Goal: Information Seeking & Learning: Learn about a topic

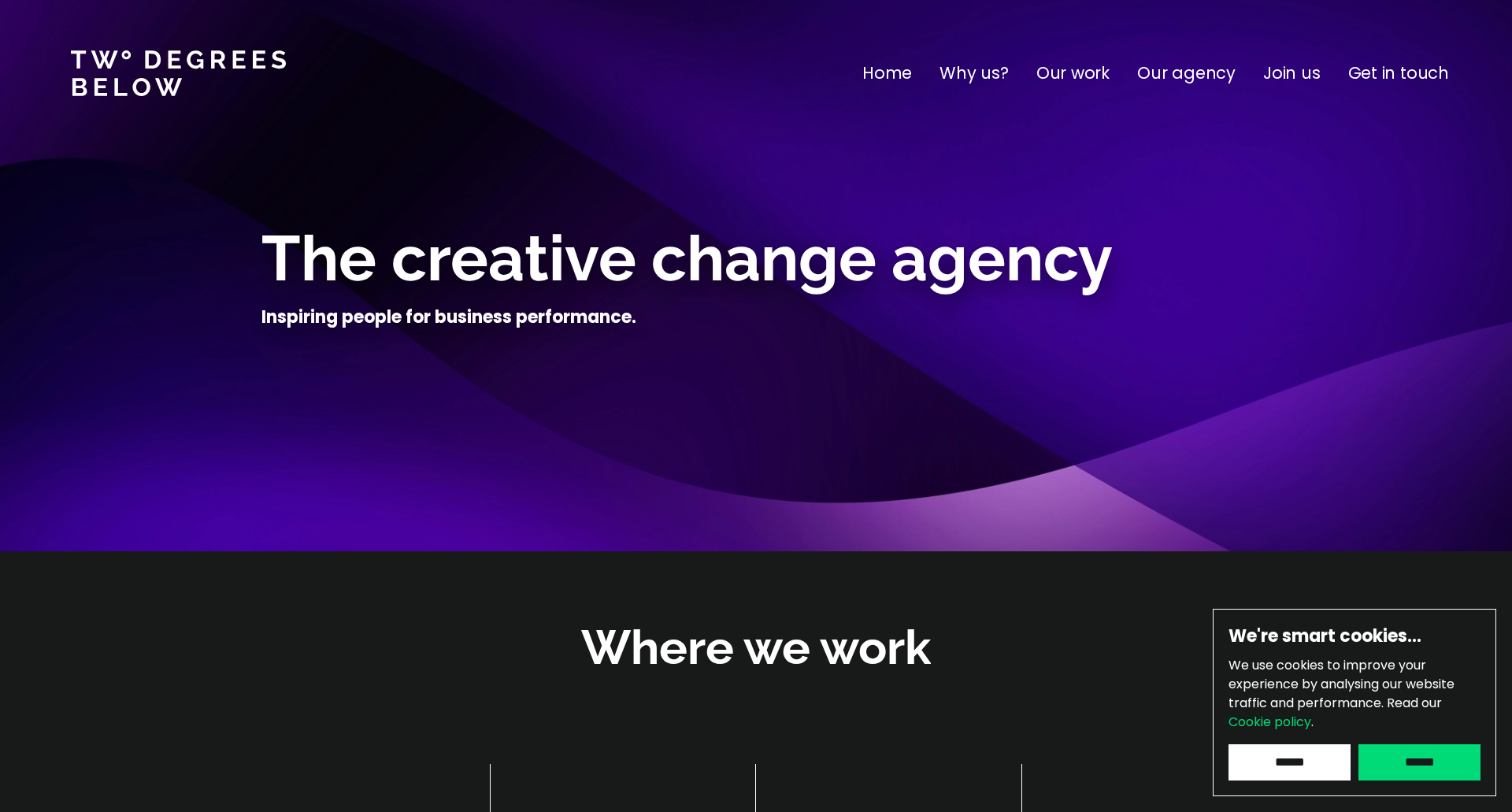
click at [1080, 68] on p "Our work" at bounding box center [1073, 73] width 73 height 25
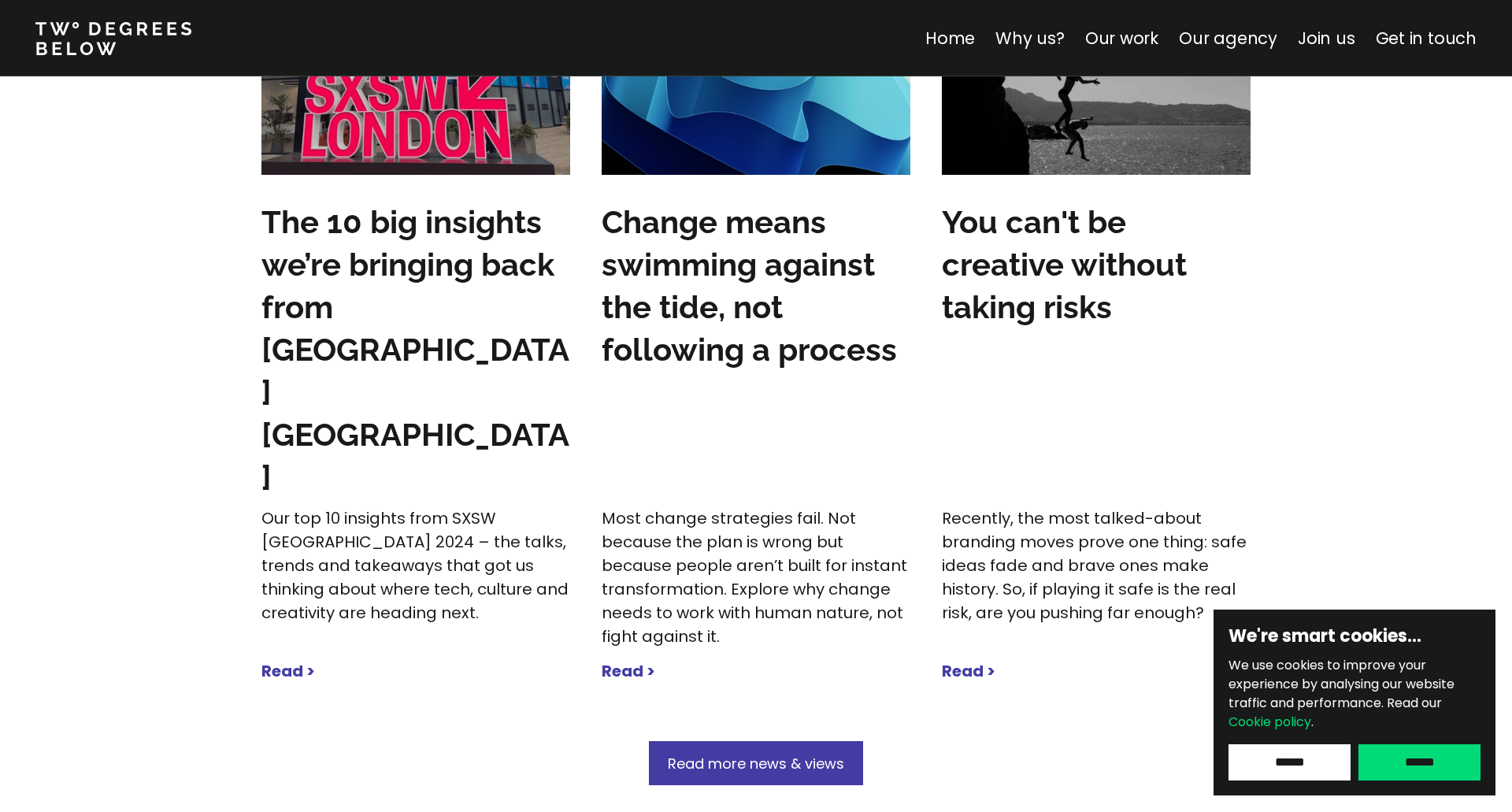
scroll to position [4931, 0]
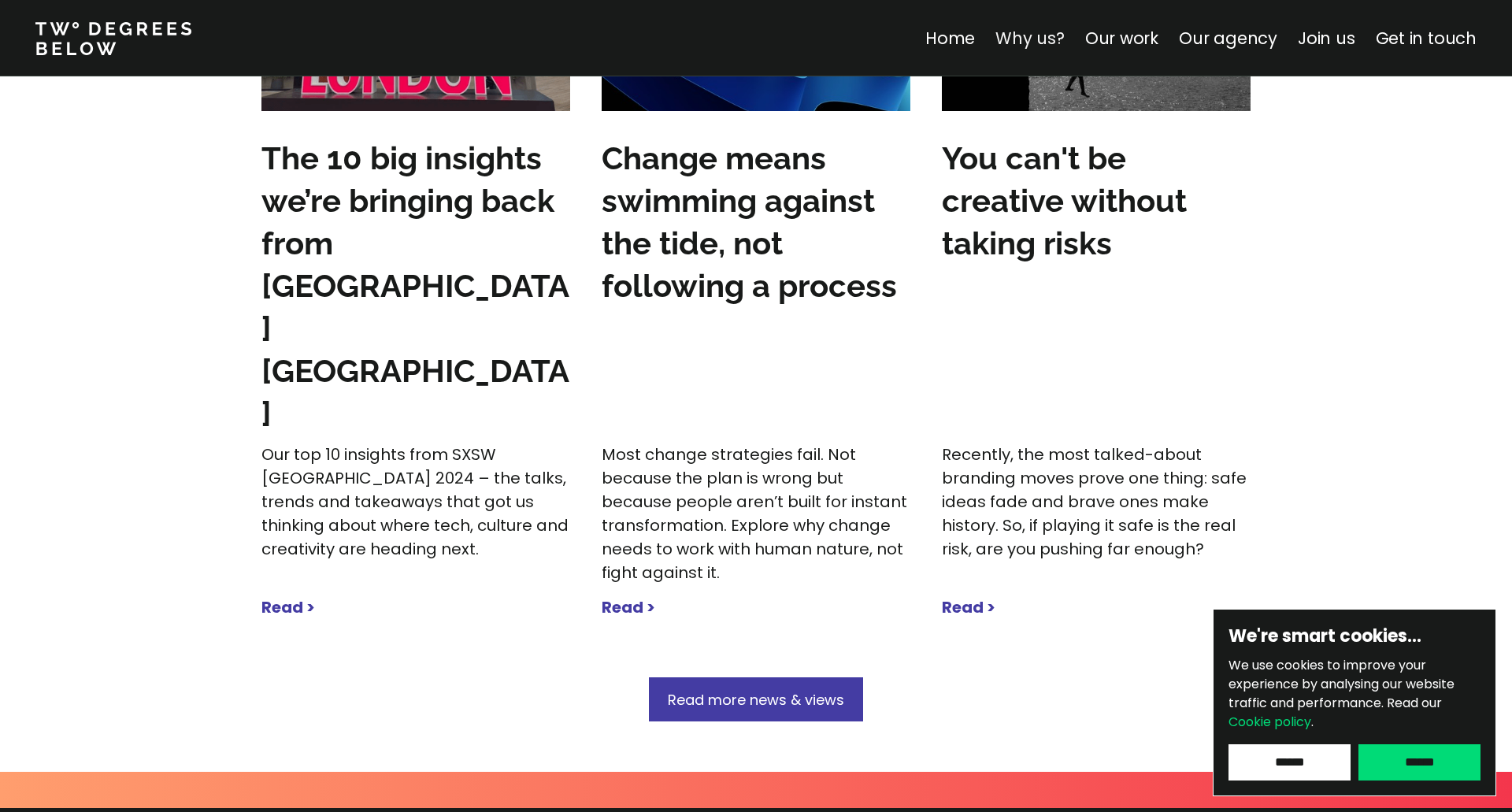
click at [1052, 39] on link "Why us?" at bounding box center [1030, 38] width 69 height 23
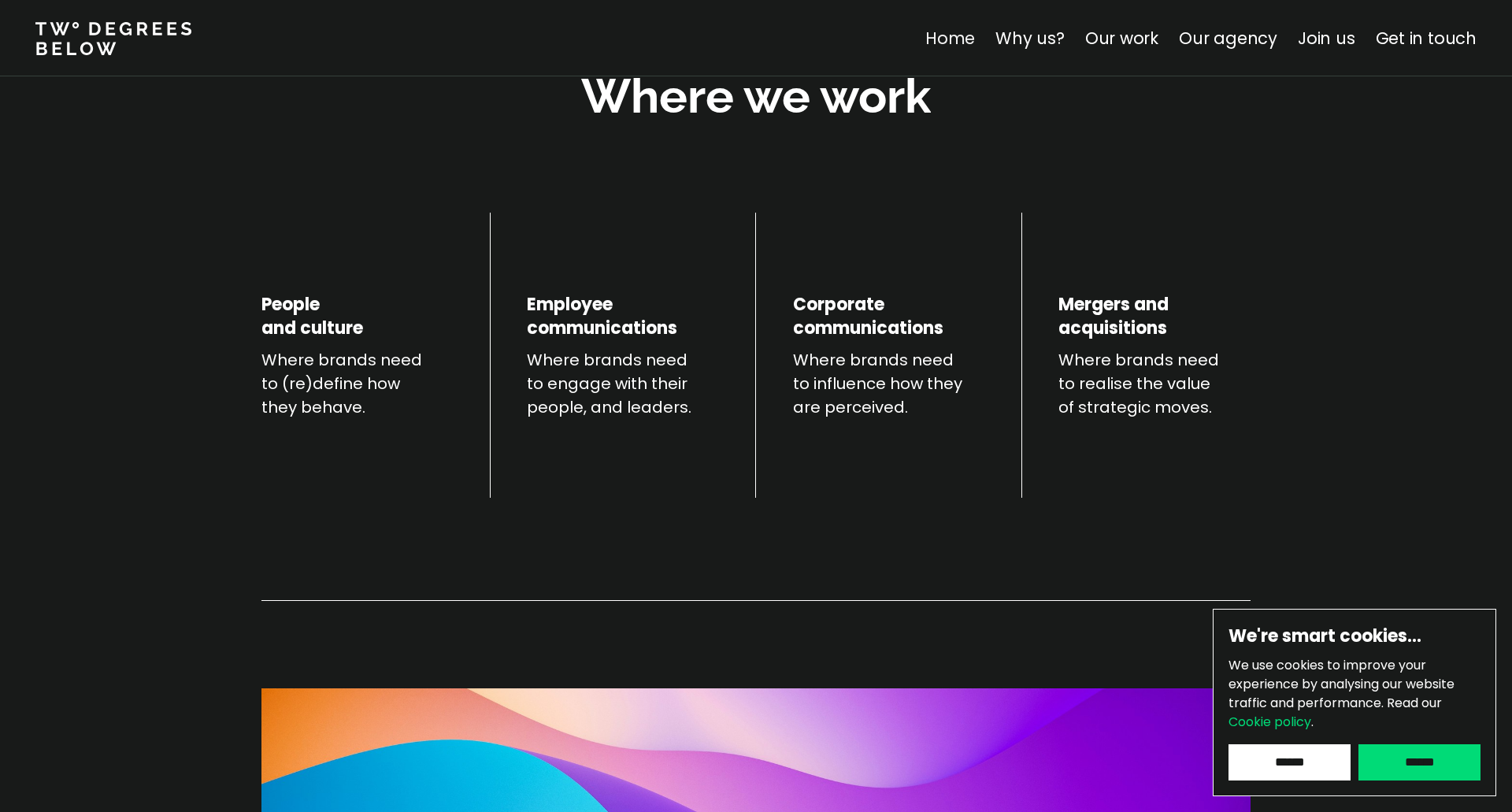
click at [945, 37] on link "Home" at bounding box center [950, 38] width 50 height 23
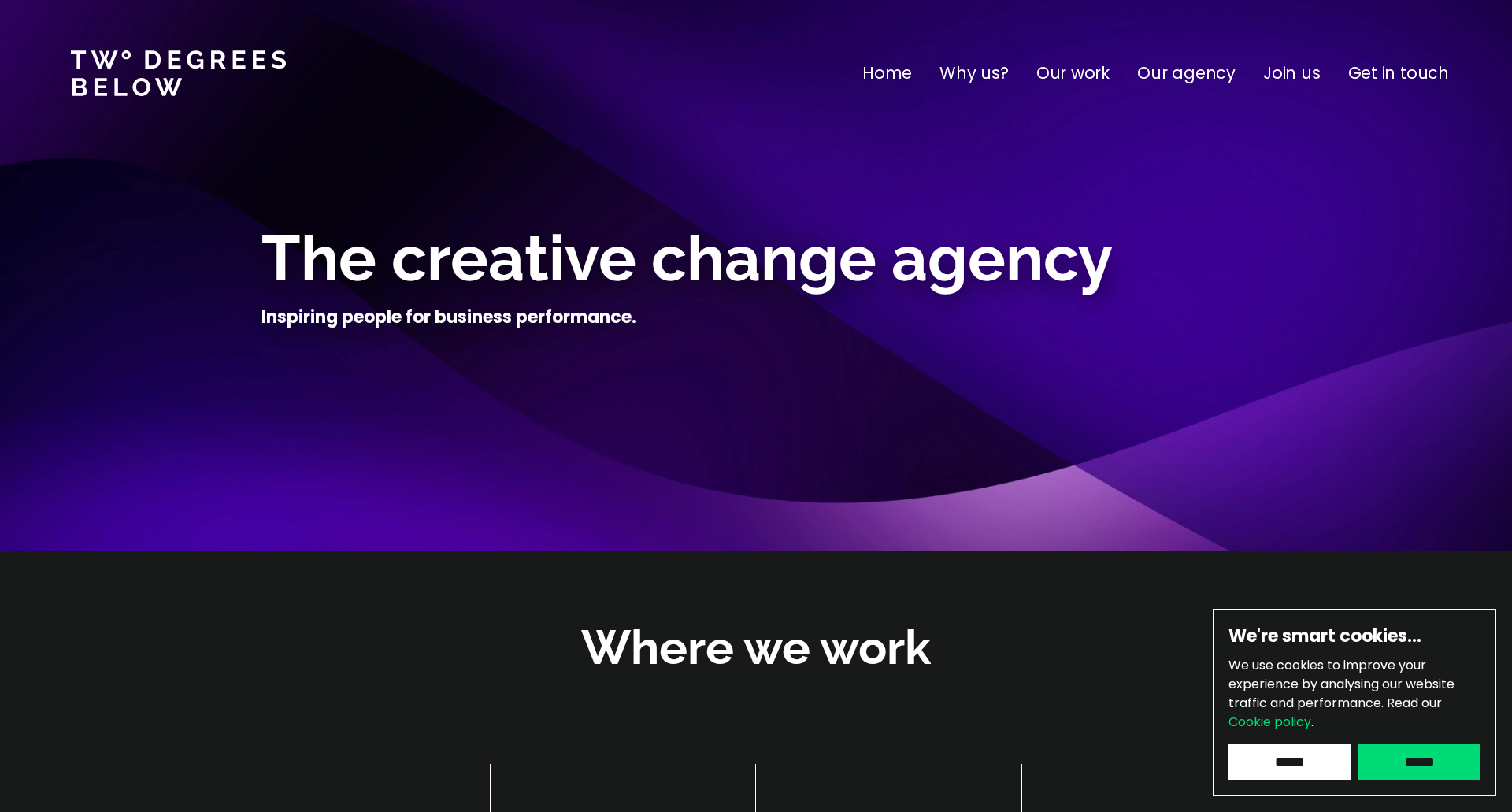
click at [1002, 76] on p "Why us?" at bounding box center [975, 73] width 69 height 25
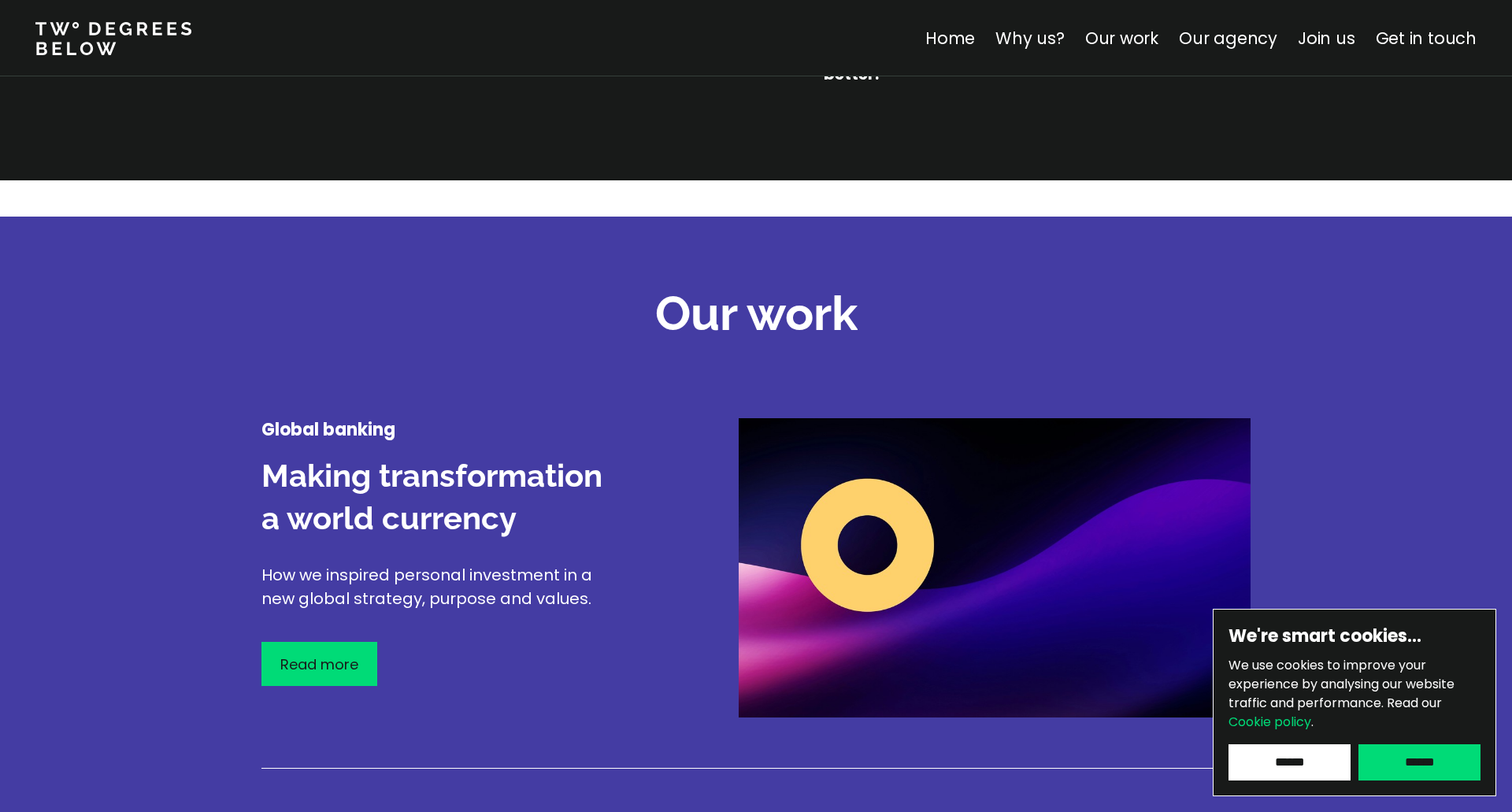
scroll to position [1697, 0]
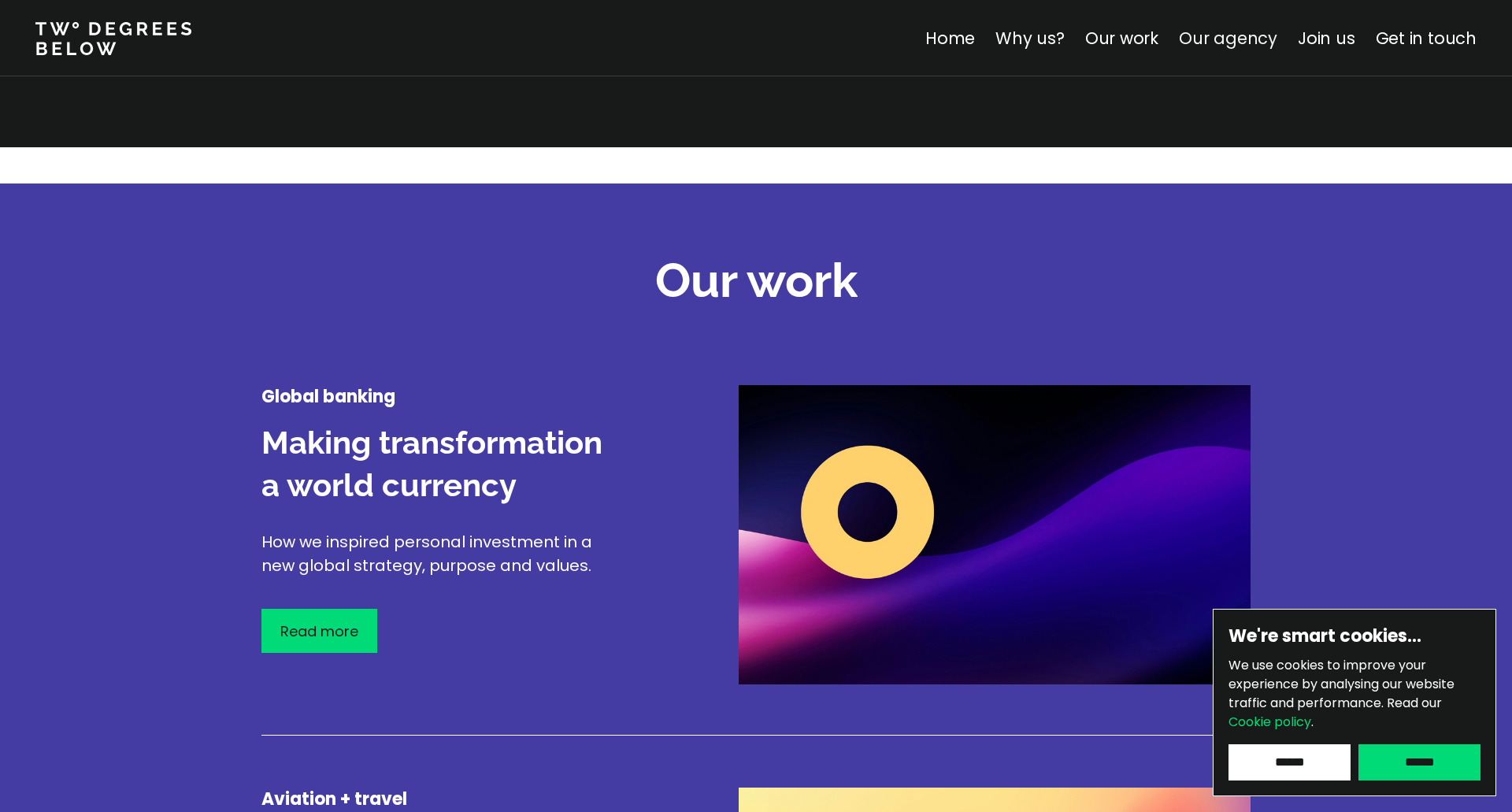
click at [1219, 39] on link "Our agency" at bounding box center [1228, 38] width 99 height 23
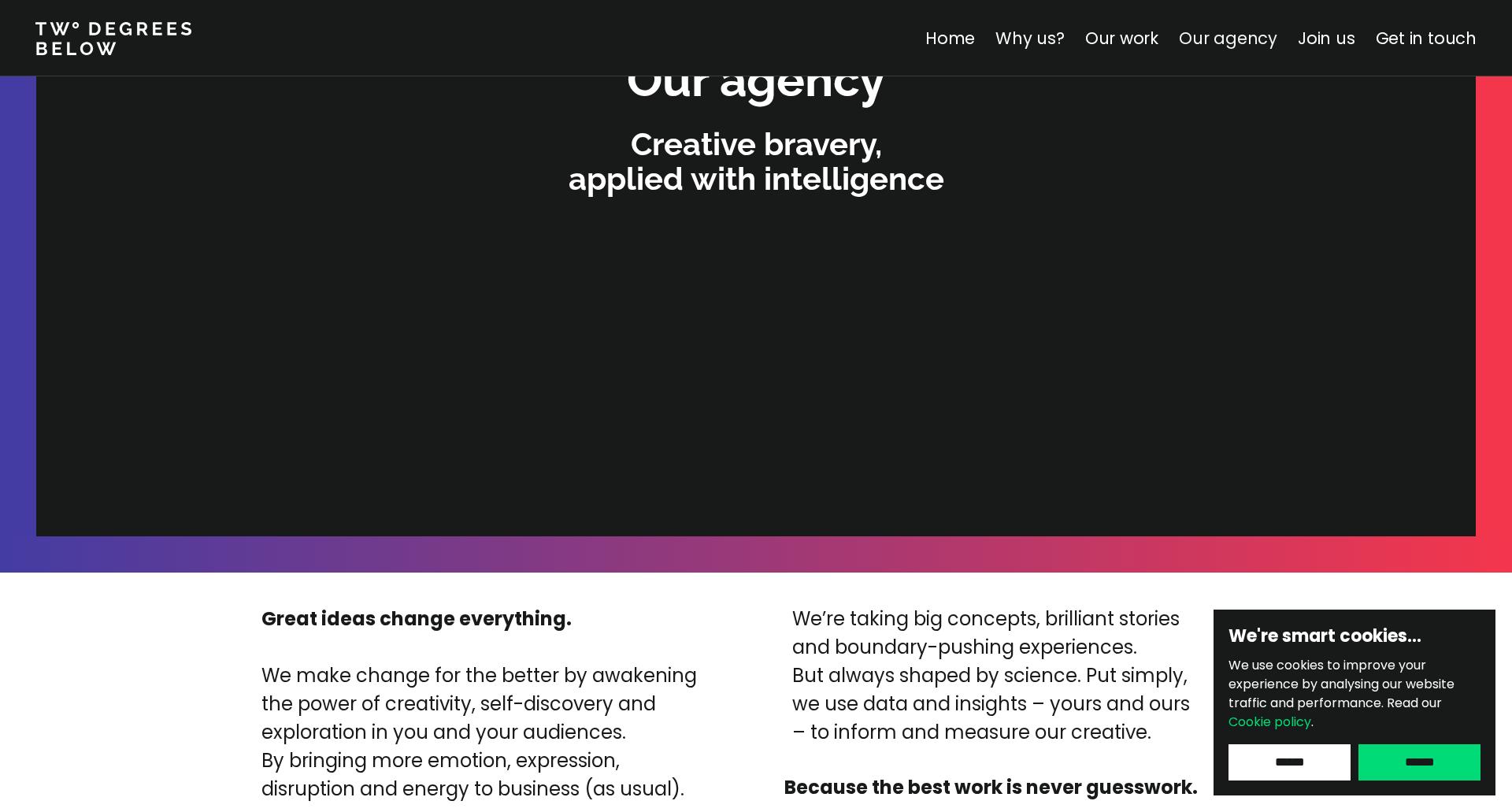
scroll to position [3345, 0]
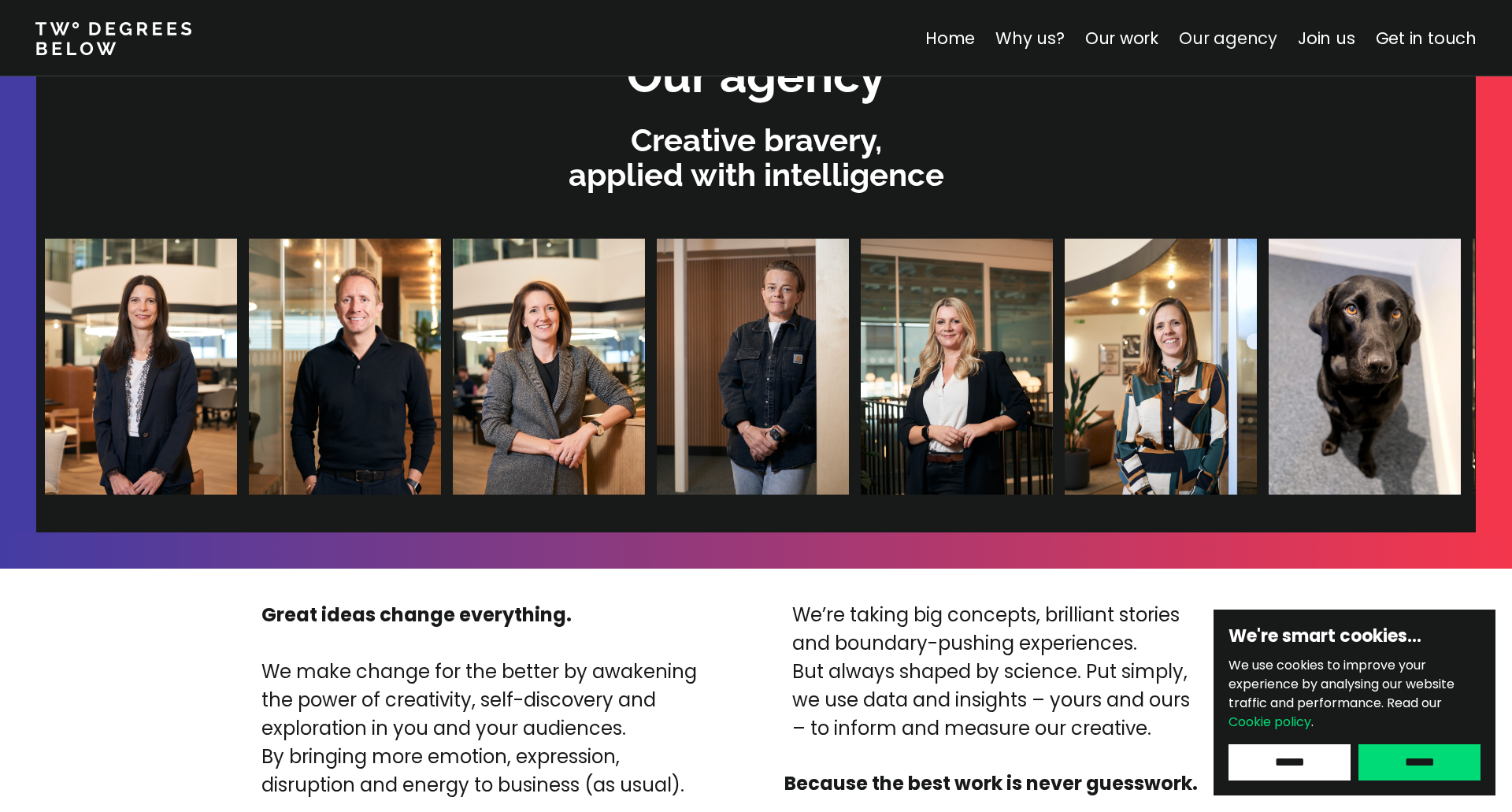
click at [1194, 44] on link "Our agency" at bounding box center [1228, 38] width 99 height 23
click at [1227, 34] on link "Our agency" at bounding box center [1228, 38] width 99 height 23
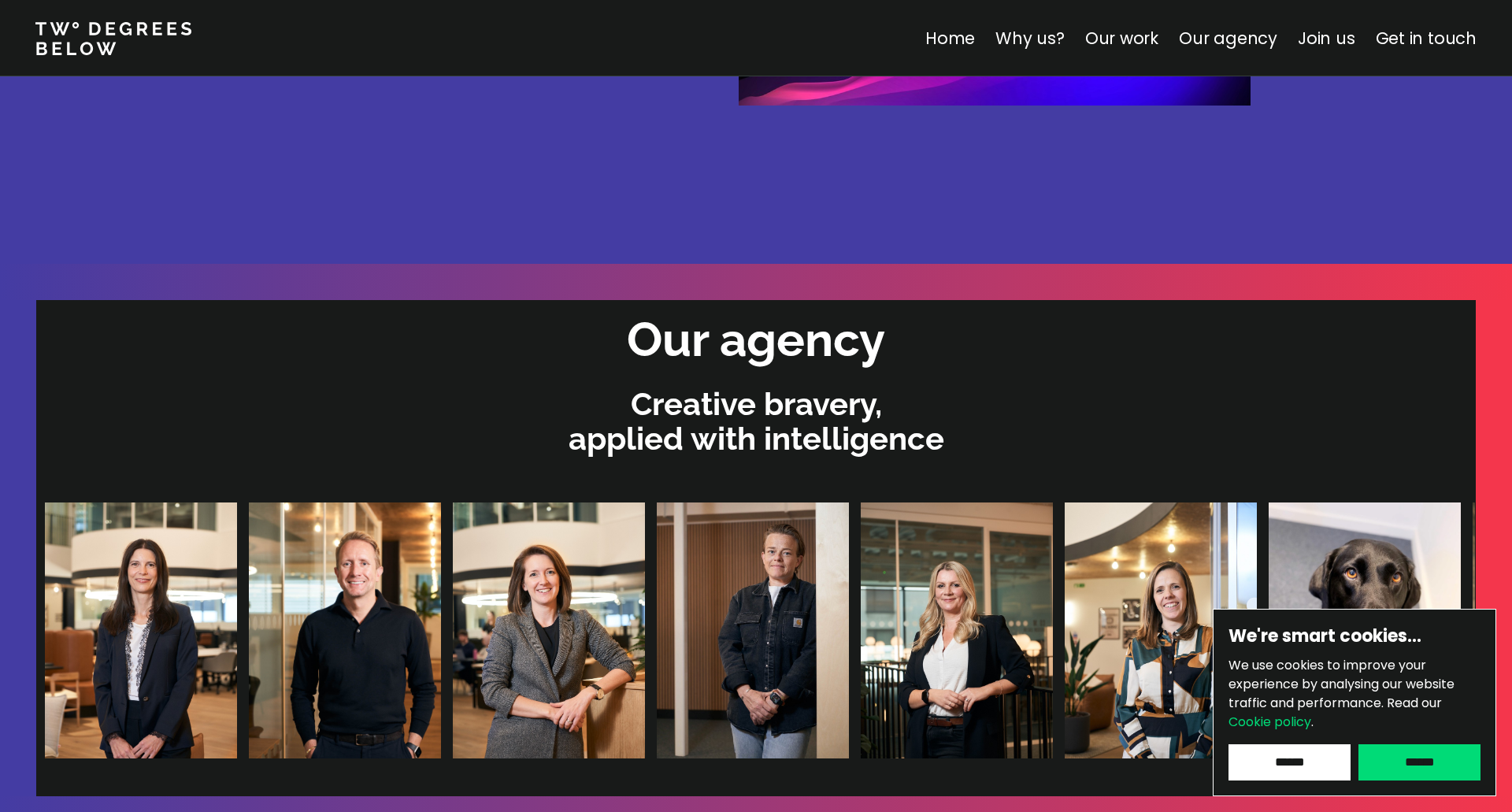
scroll to position [3080, 0]
click at [1132, 40] on link "Our work" at bounding box center [1122, 38] width 73 height 23
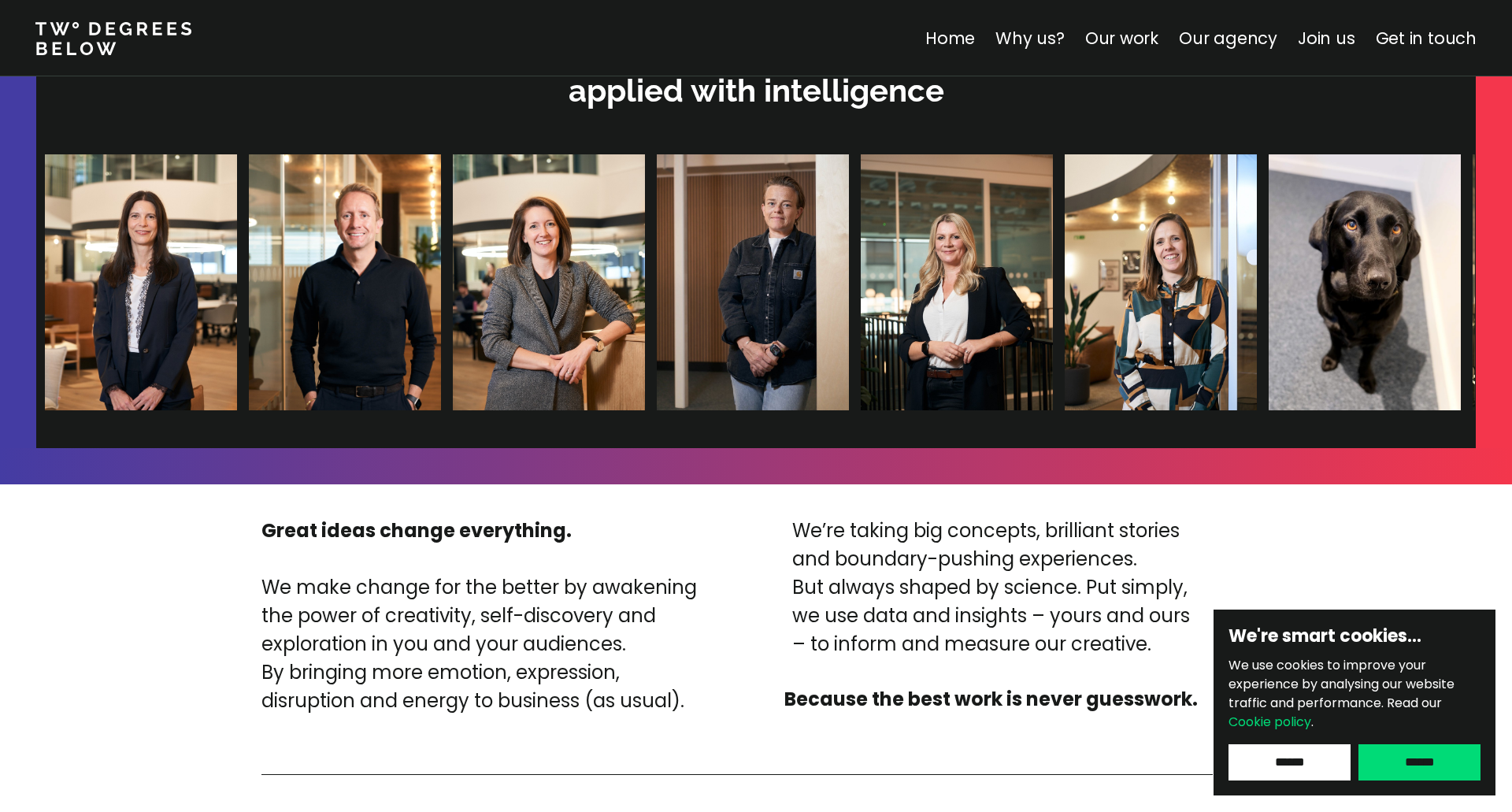
scroll to position [3520, 0]
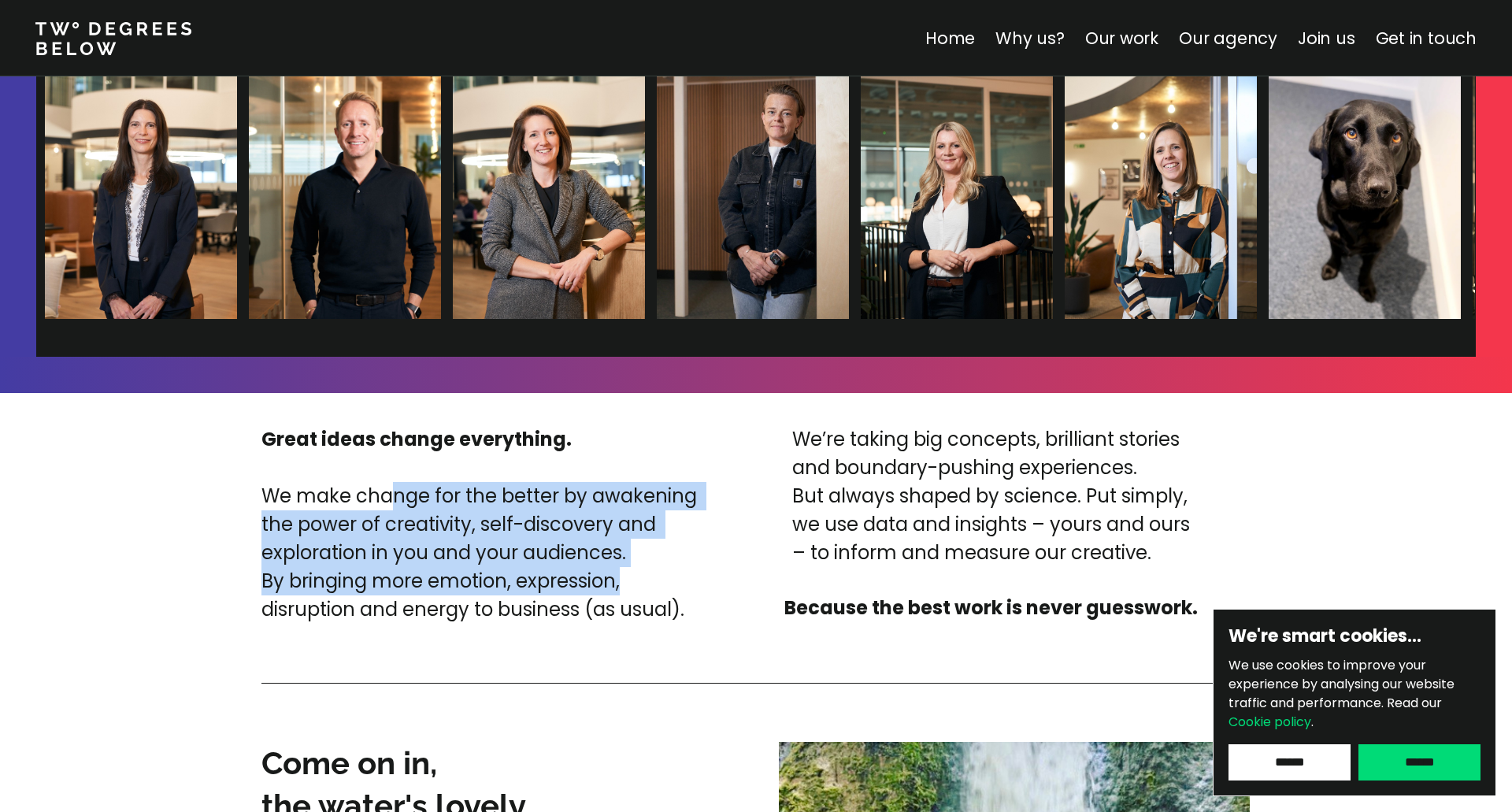
drag, startPoint x: 393, startPoint y: 498, endPoint x: 708, endPoint y: 589, distance: 327.9
click at [691, 592] on p "We make change for the better by awakening the power of creativity, self-discov…" at bounding box center [486, 552] width 452 height 142
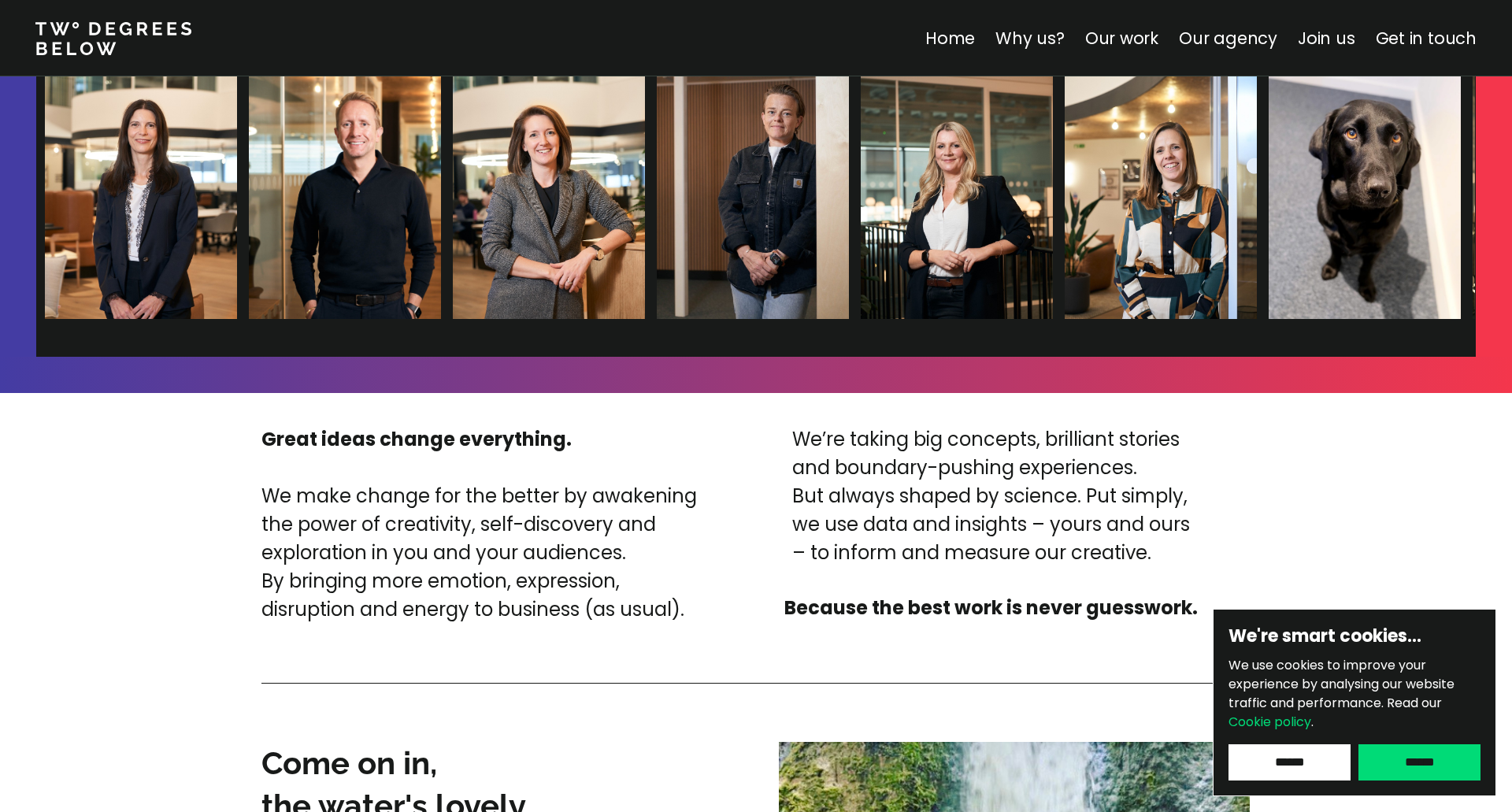
click at [893, 427] on p "We’re taking big concepts, brilliant stories and boundary-pushing experiences. …" at bounding box center [992, 496] width 398 height 142
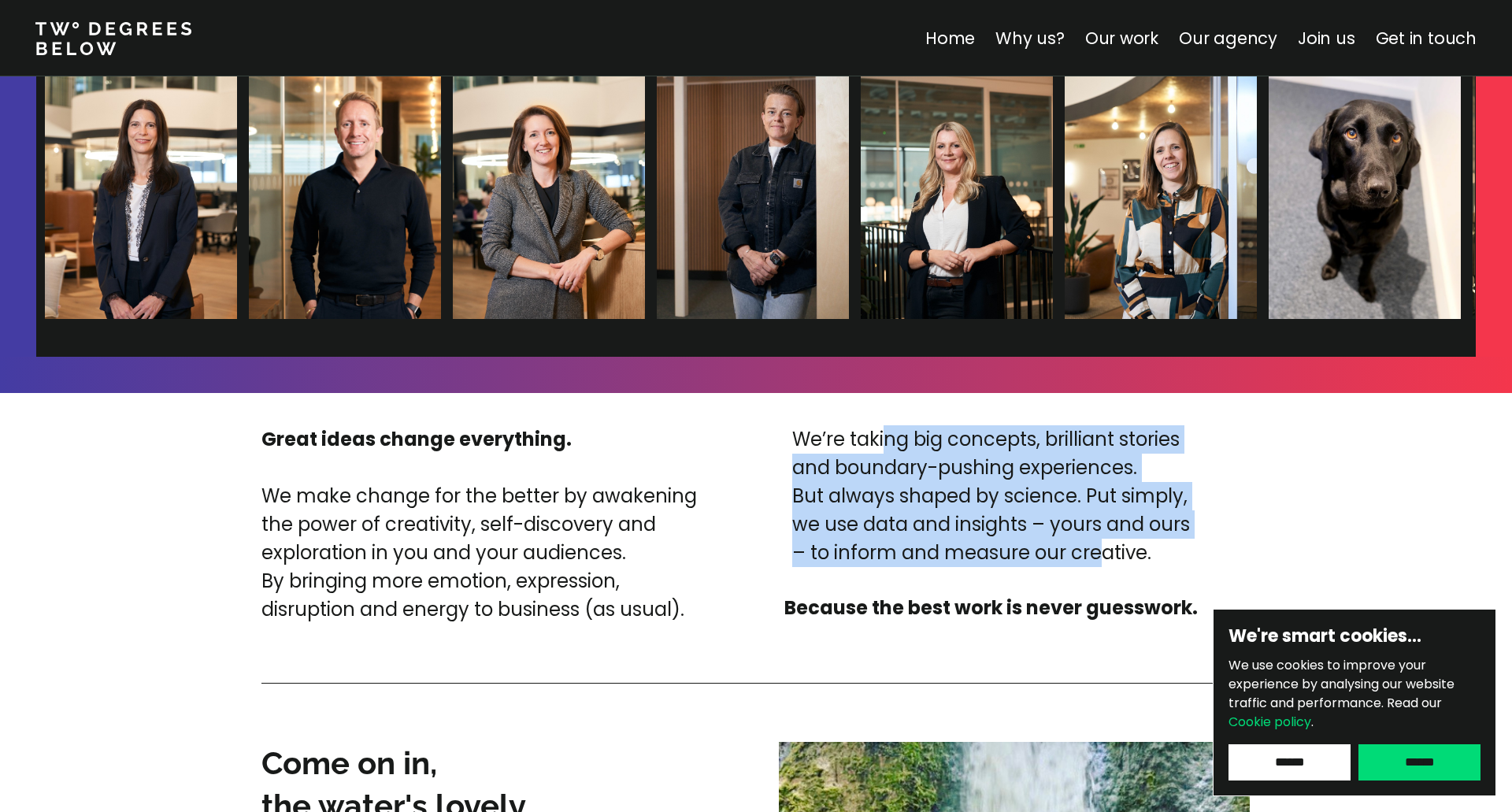
drag, startPoint x: 881, startPoint y: 433, endPoint x: 1102, endPoint y: 564, distance: 256.9
click at [1102, 564] on p "We’re taking big concepts, brilliant stories and boundary-pushing experiences. …" at bounding box center [992, 496] width 398 height 142
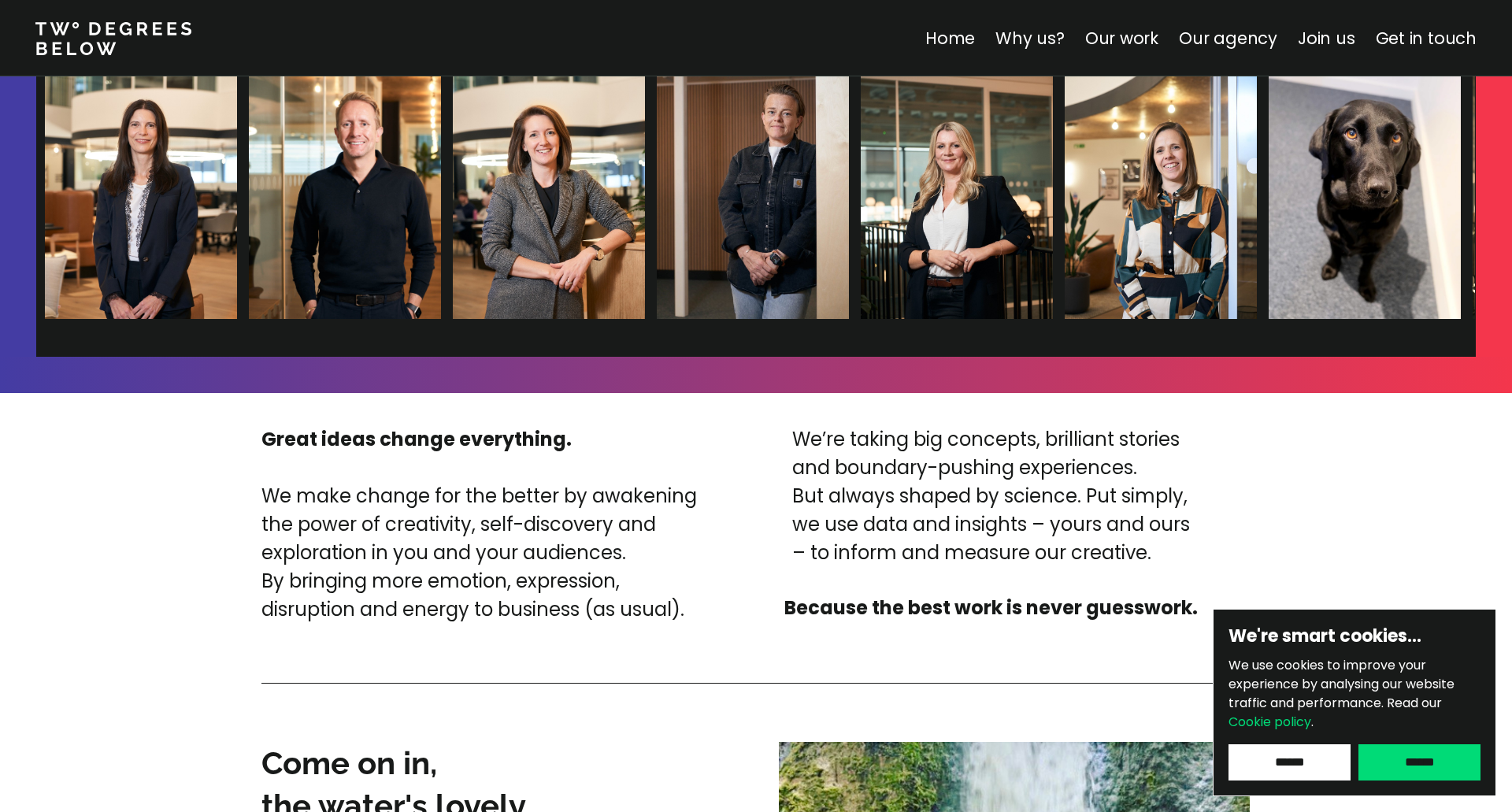
click at [742, 607] on div "Great ideas change everything. We make change for the better by awakening the p…" at bounding box center [733, 524] width 945 height 198
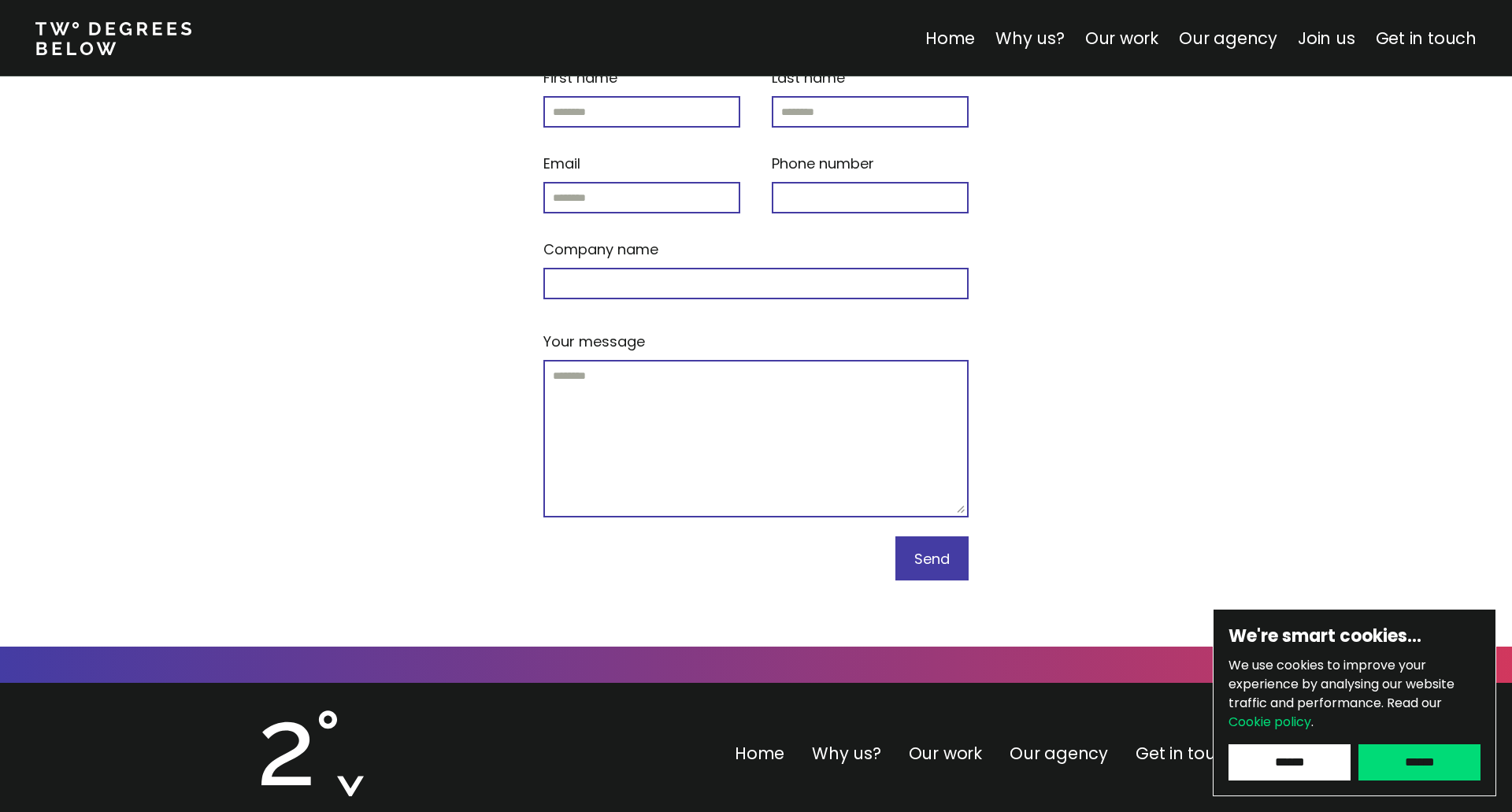
scroll to position [6637, 0]
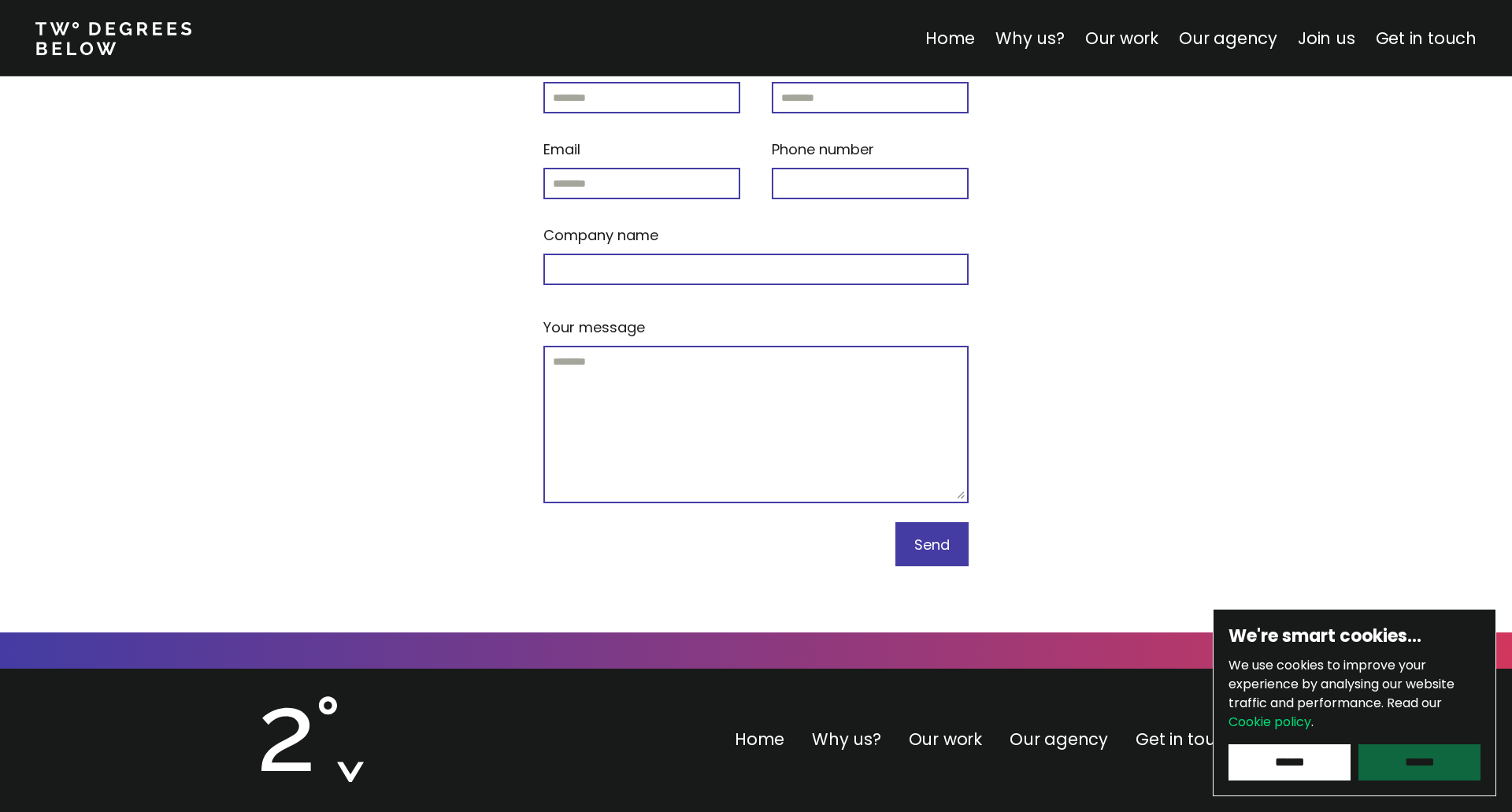
click at [1417, 758] on input "******" at bounding box center [1420, 762] width 122 height 37
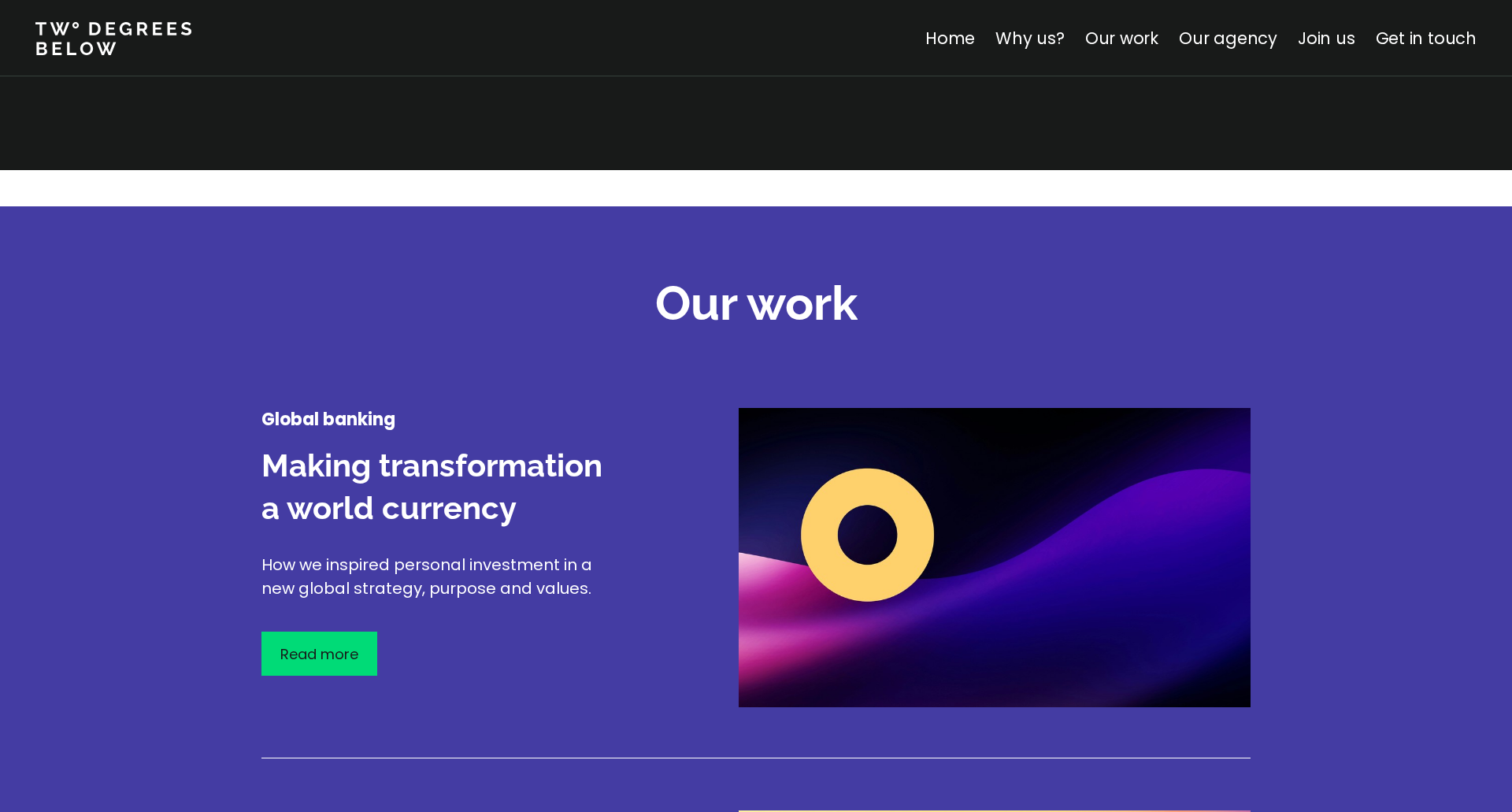
scroll to position [1676, 0]
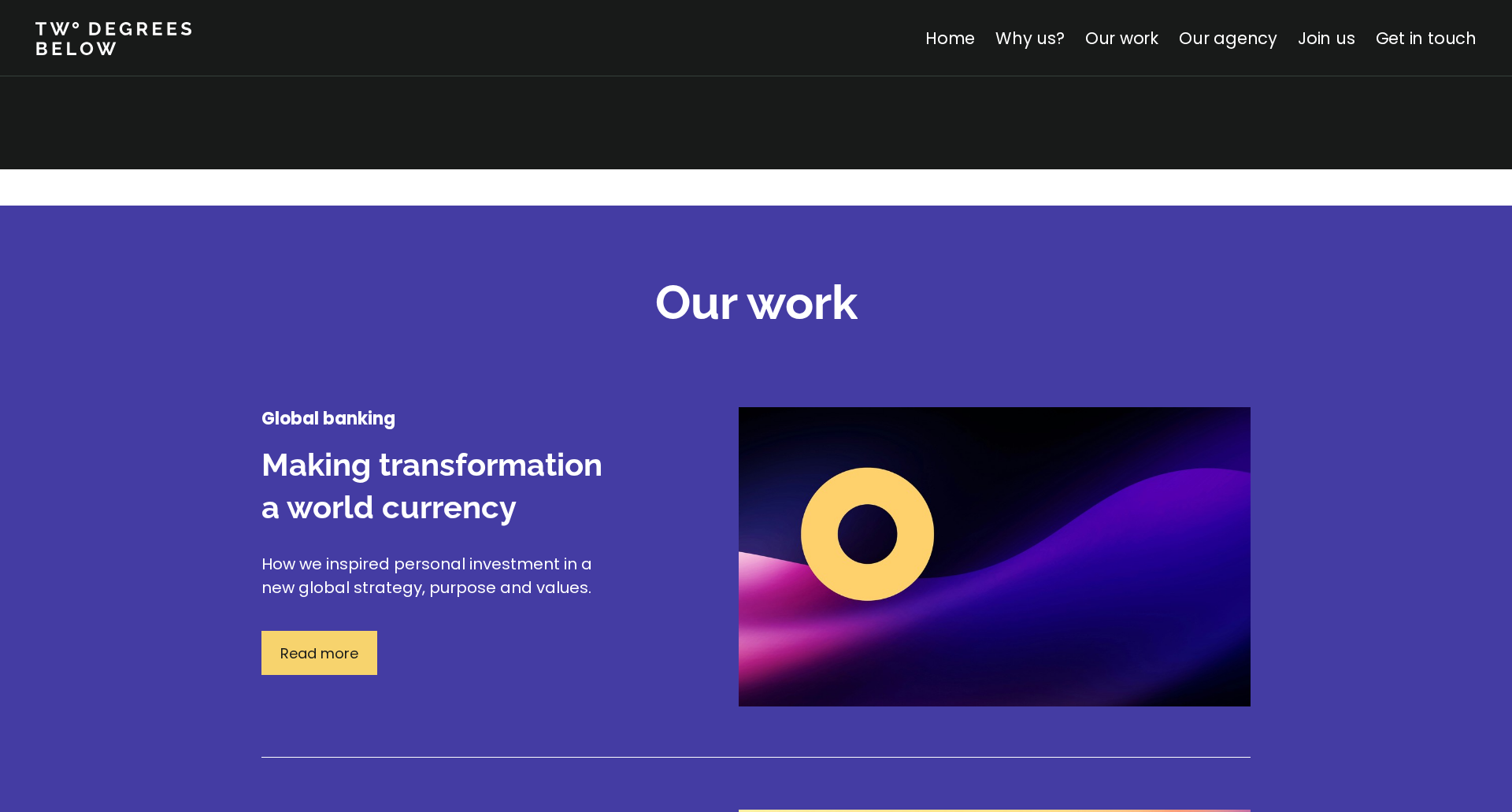
click at [301, 667] on div "Read more" at bounding box center [318, 652] width 116 height 44
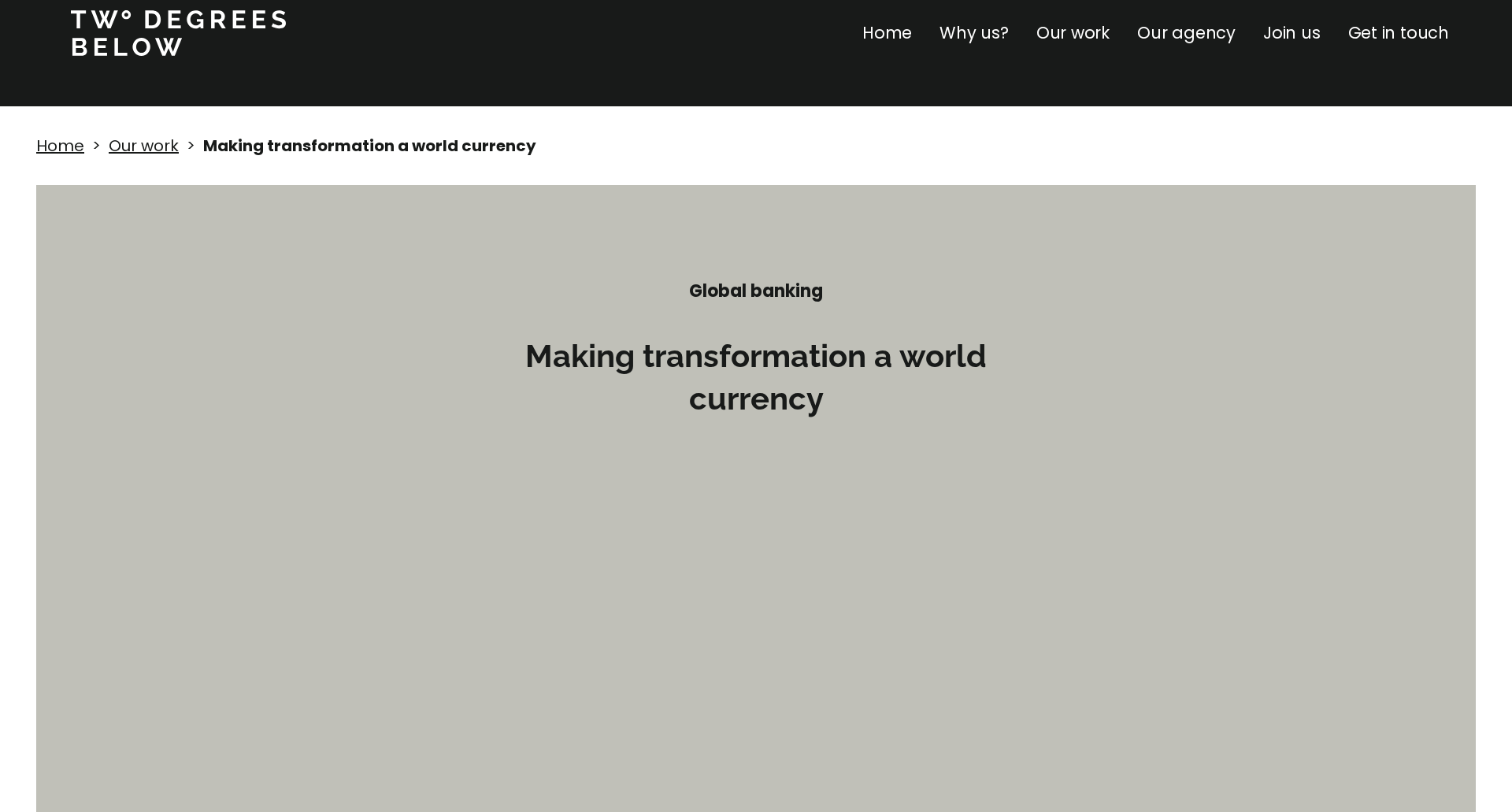
scroll to position [31, 0]
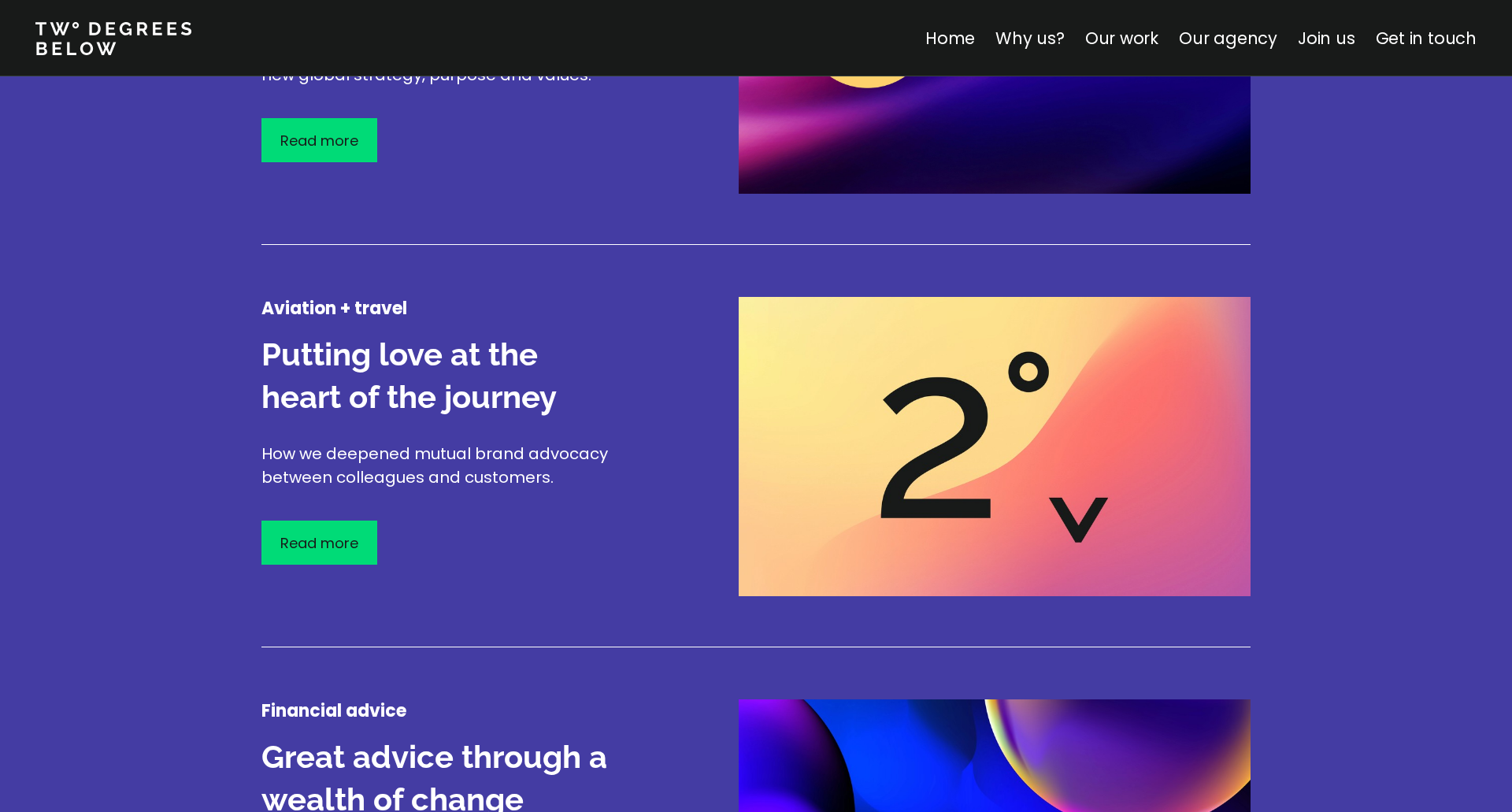
scroll to position [2286, 0]
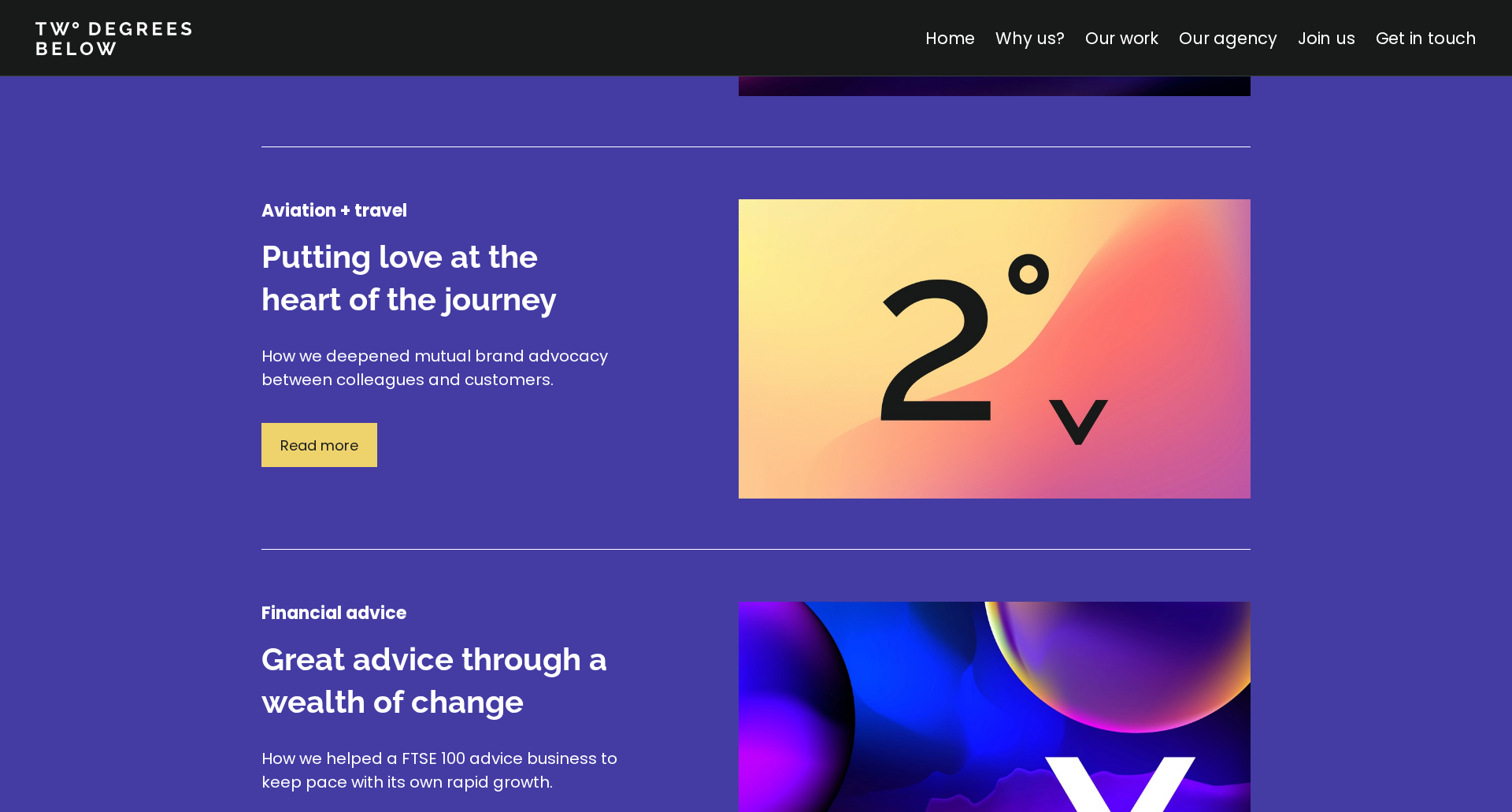
click at [329, 448] on p "Read more" at bounding box center [319, 445] width 78 height 22
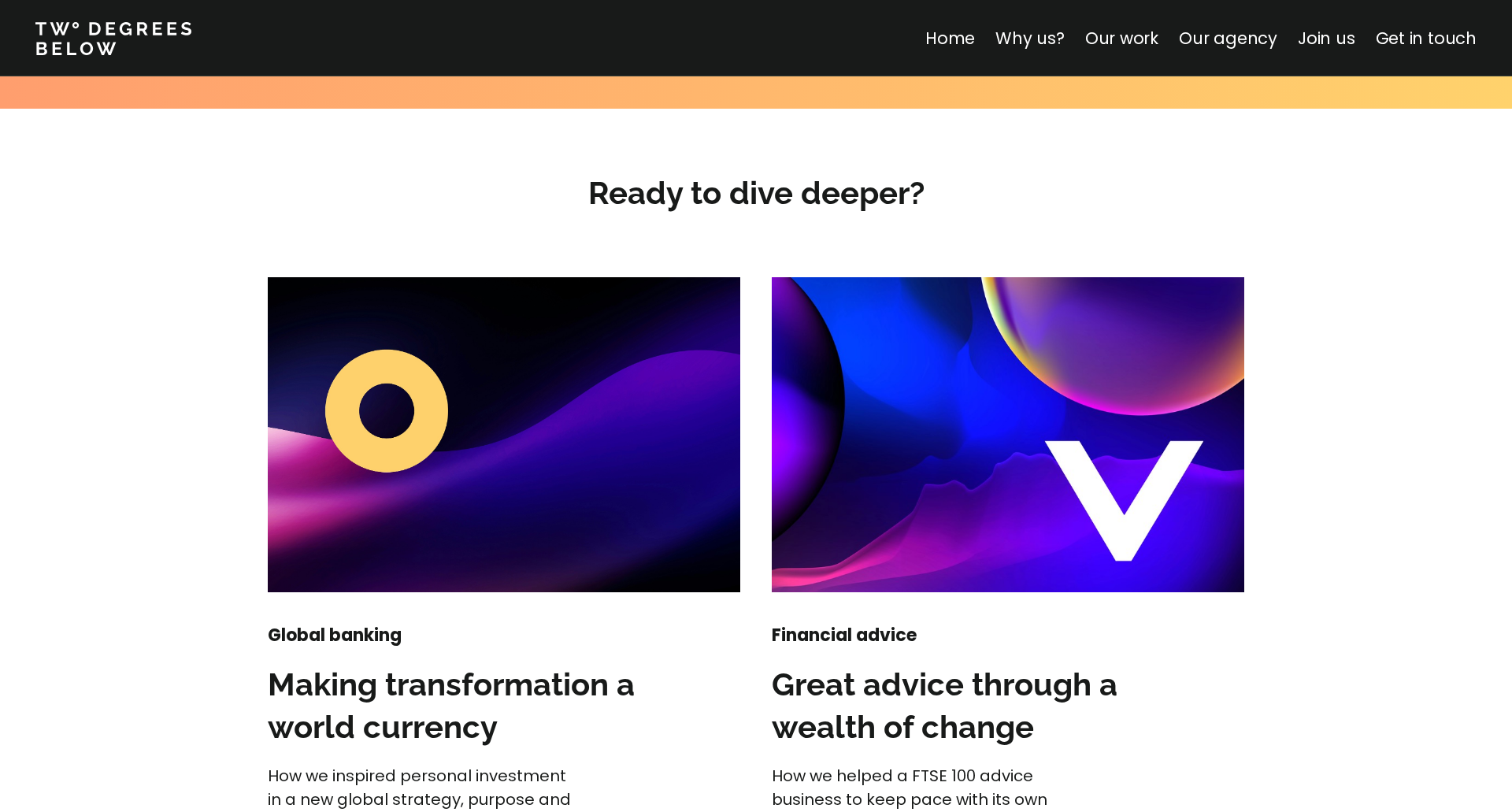
scroll to position [1940, 0]
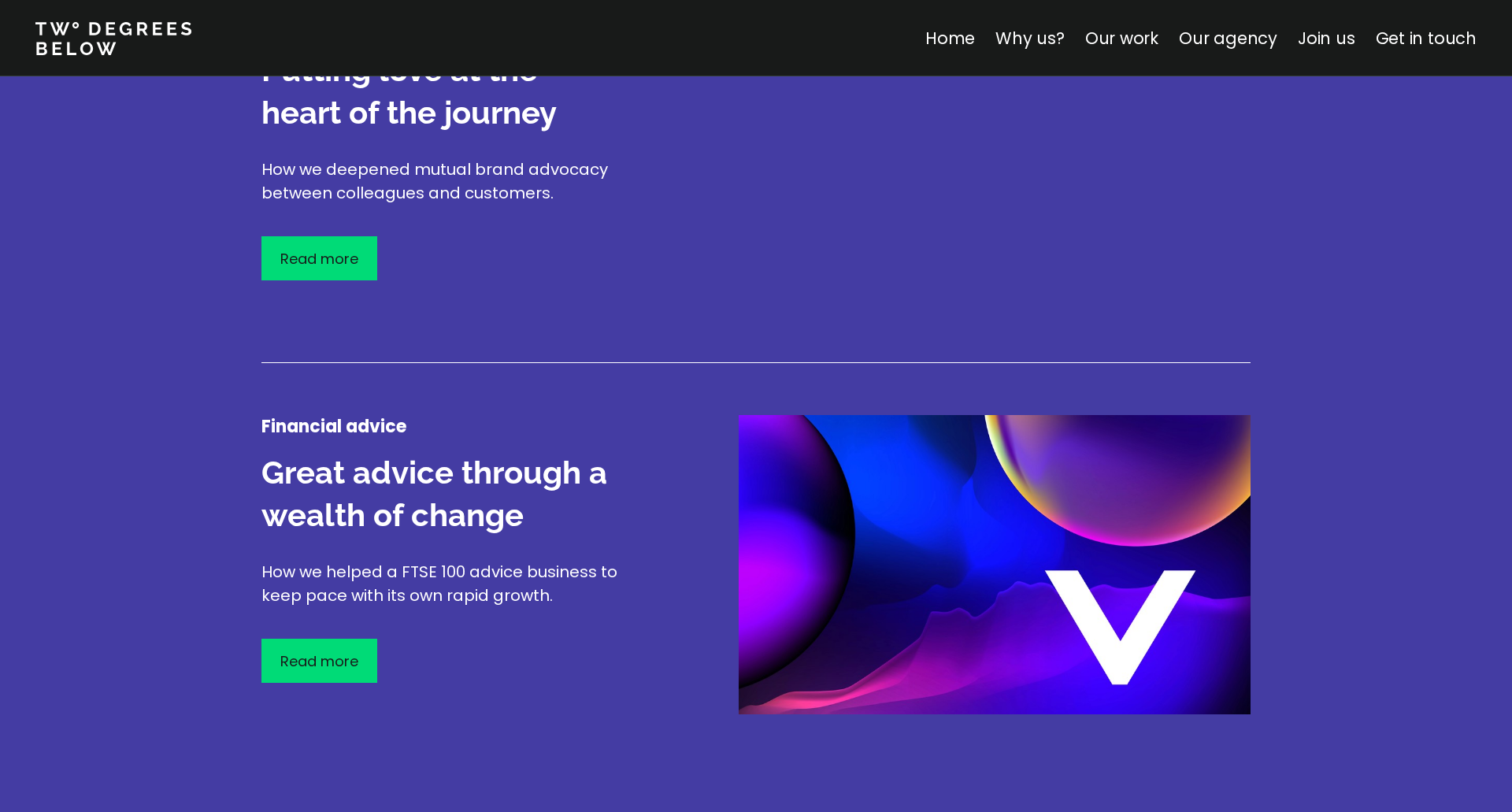
scroll to position [2639, 0]
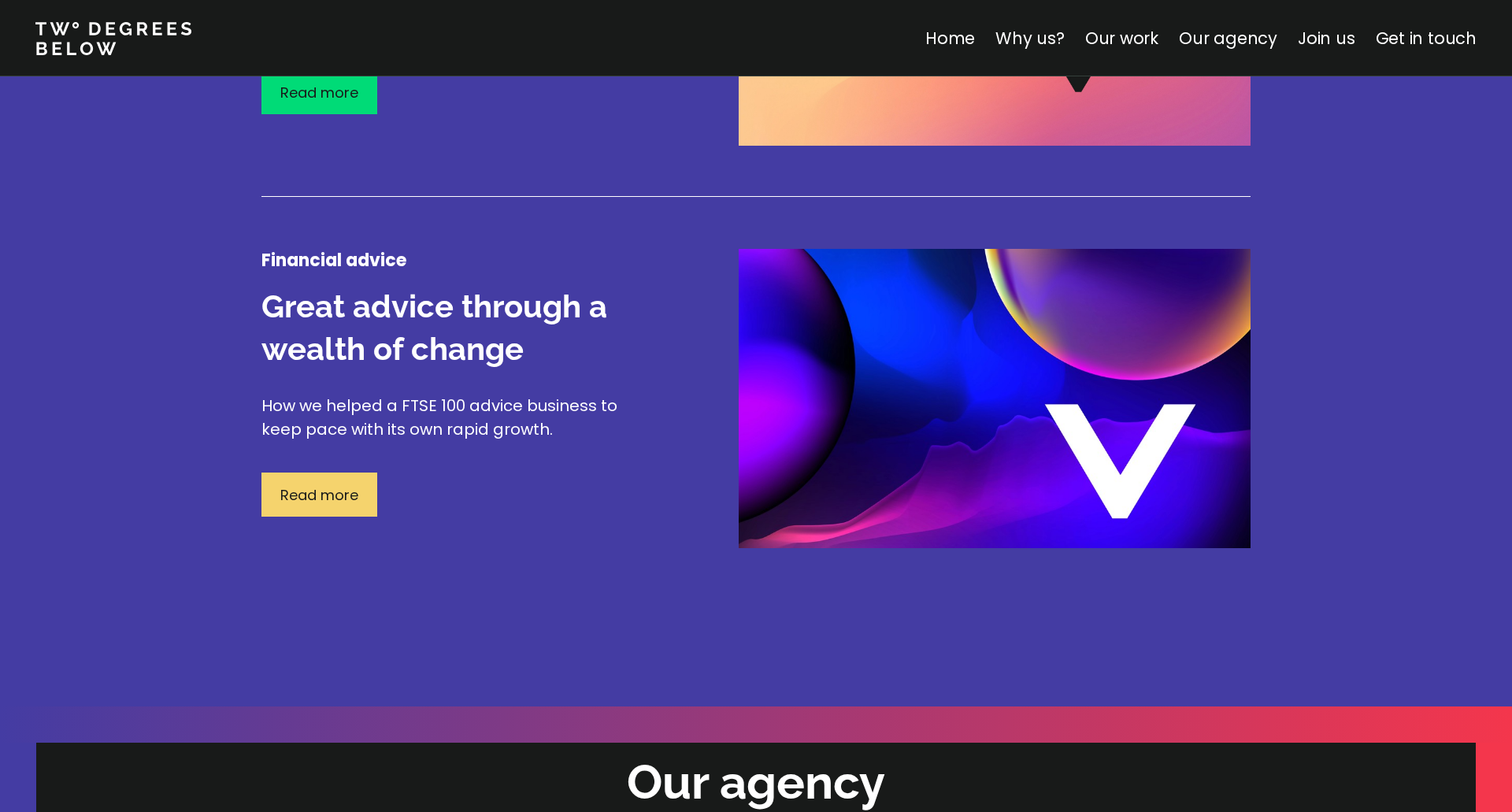
click at [316, 491] on p "Read more" at bounding box center [319, 495] width 78 height 22
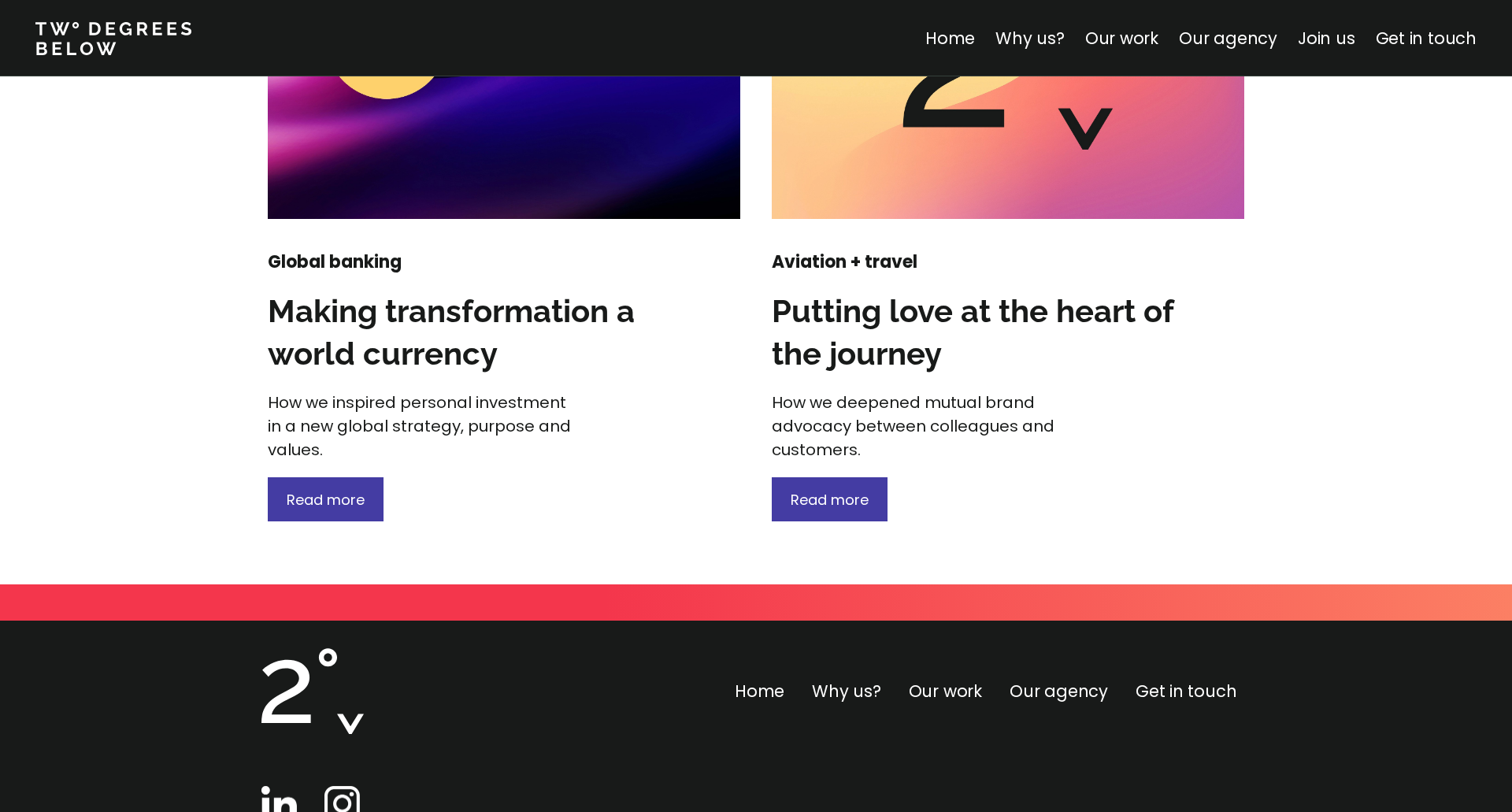
scroll to position [2117, 0]
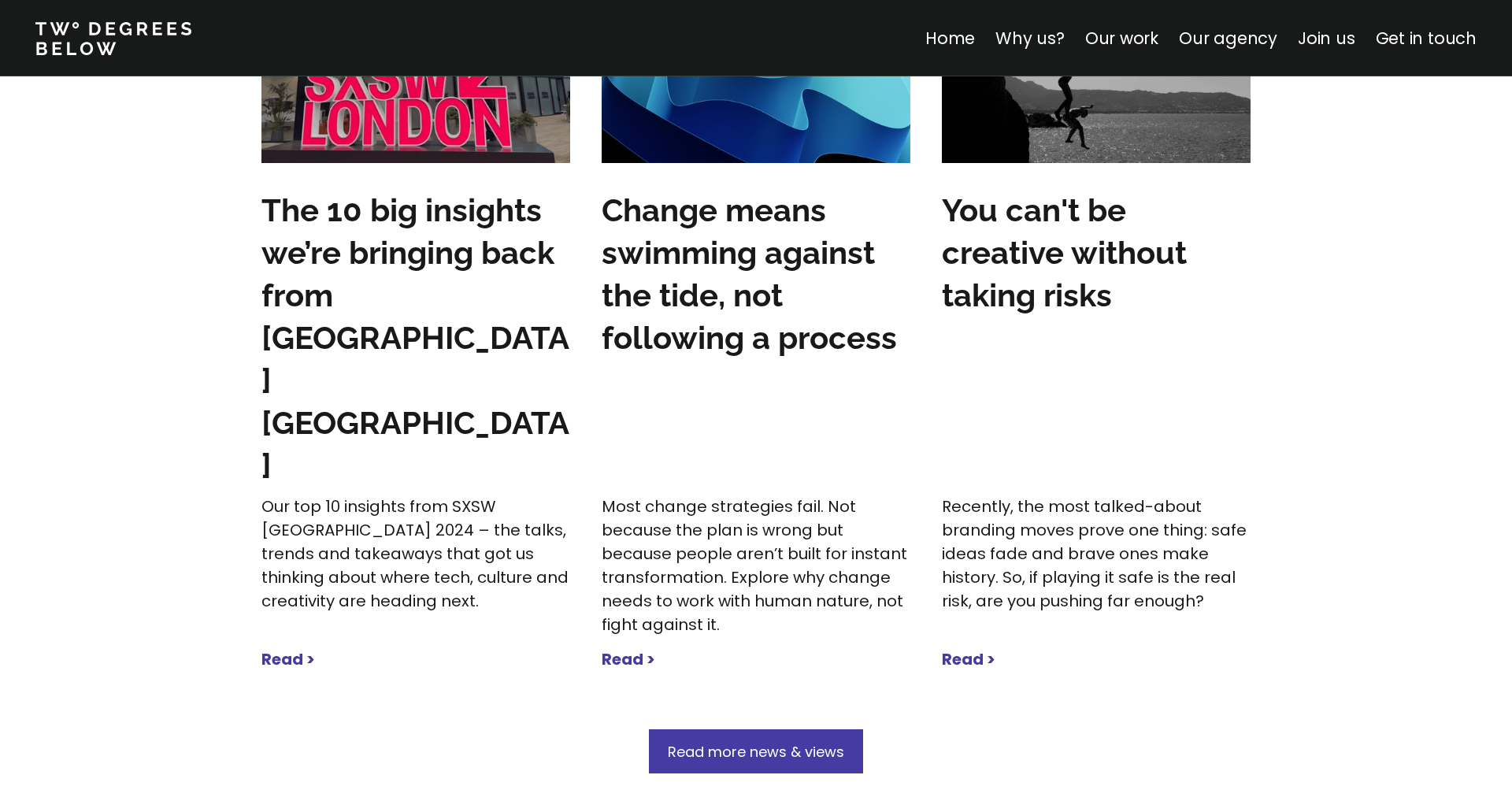
scroll to position [5019, 0]
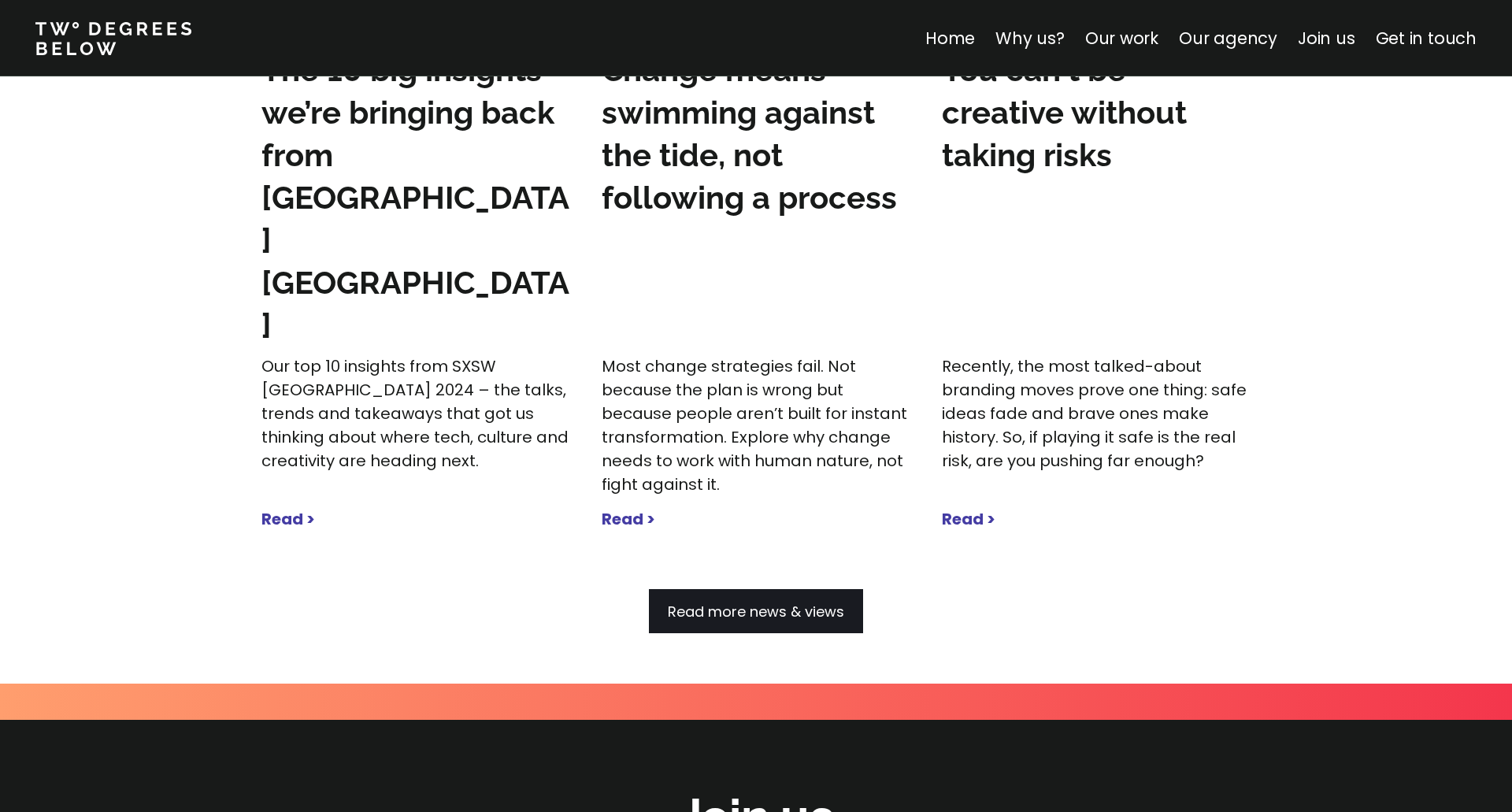
click at [779, 602] on span "Read more news & views" at bounding box center [756, 611] width 177 height 20
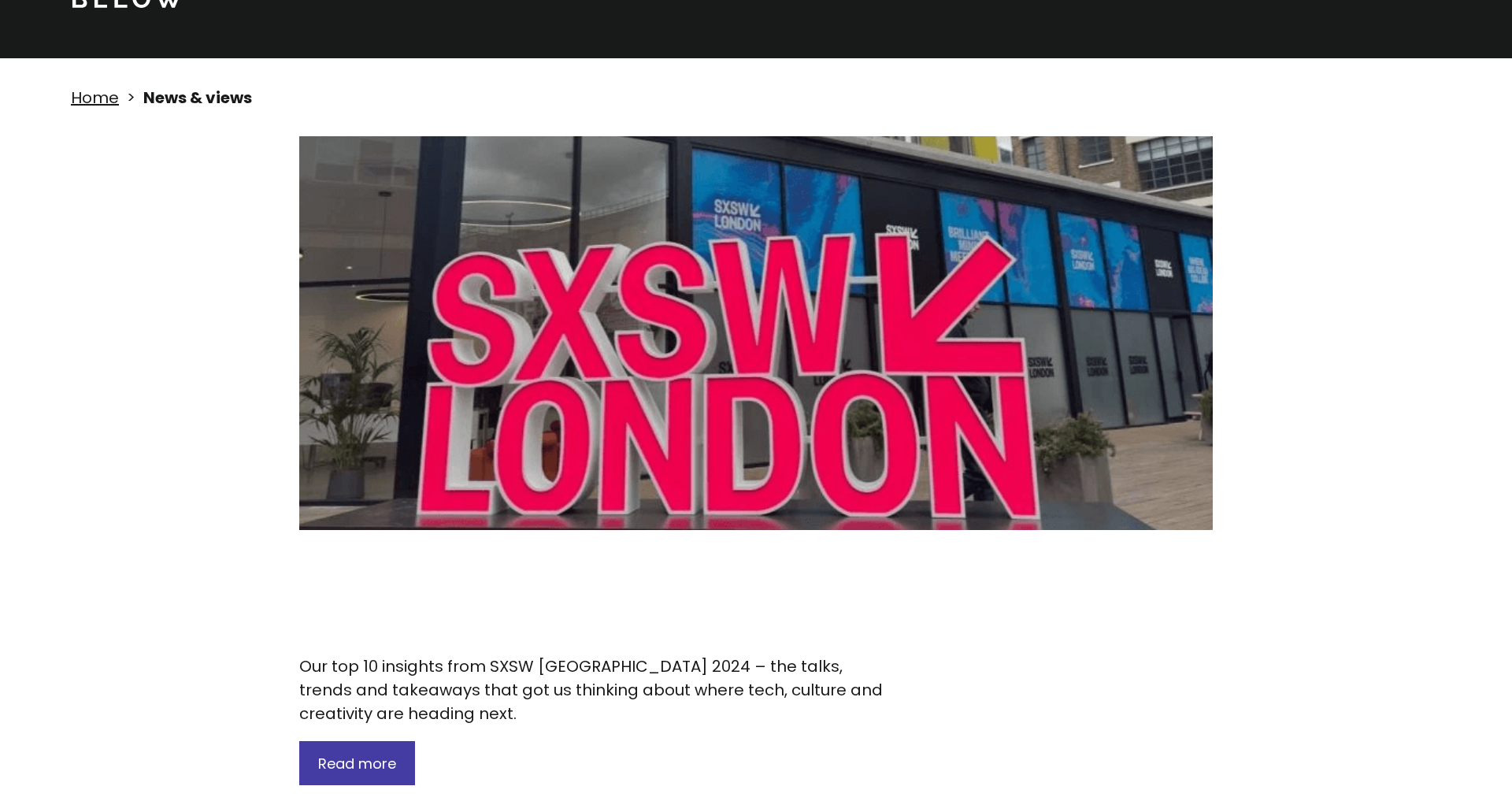
scroll to position [93, 0]
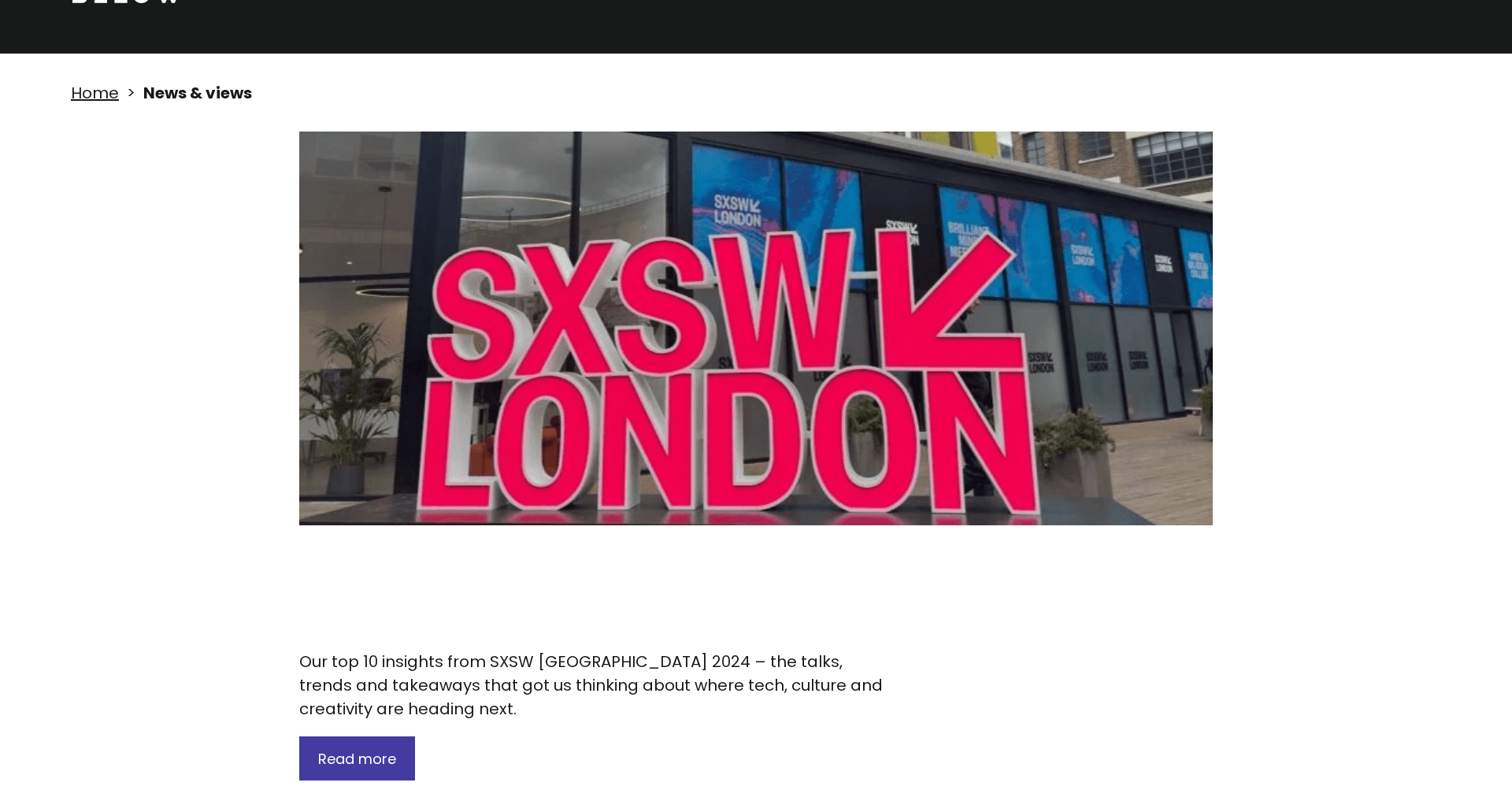
click at [388, 749] on span "Read more" at bounding box center [357, 758] width 78 height 20
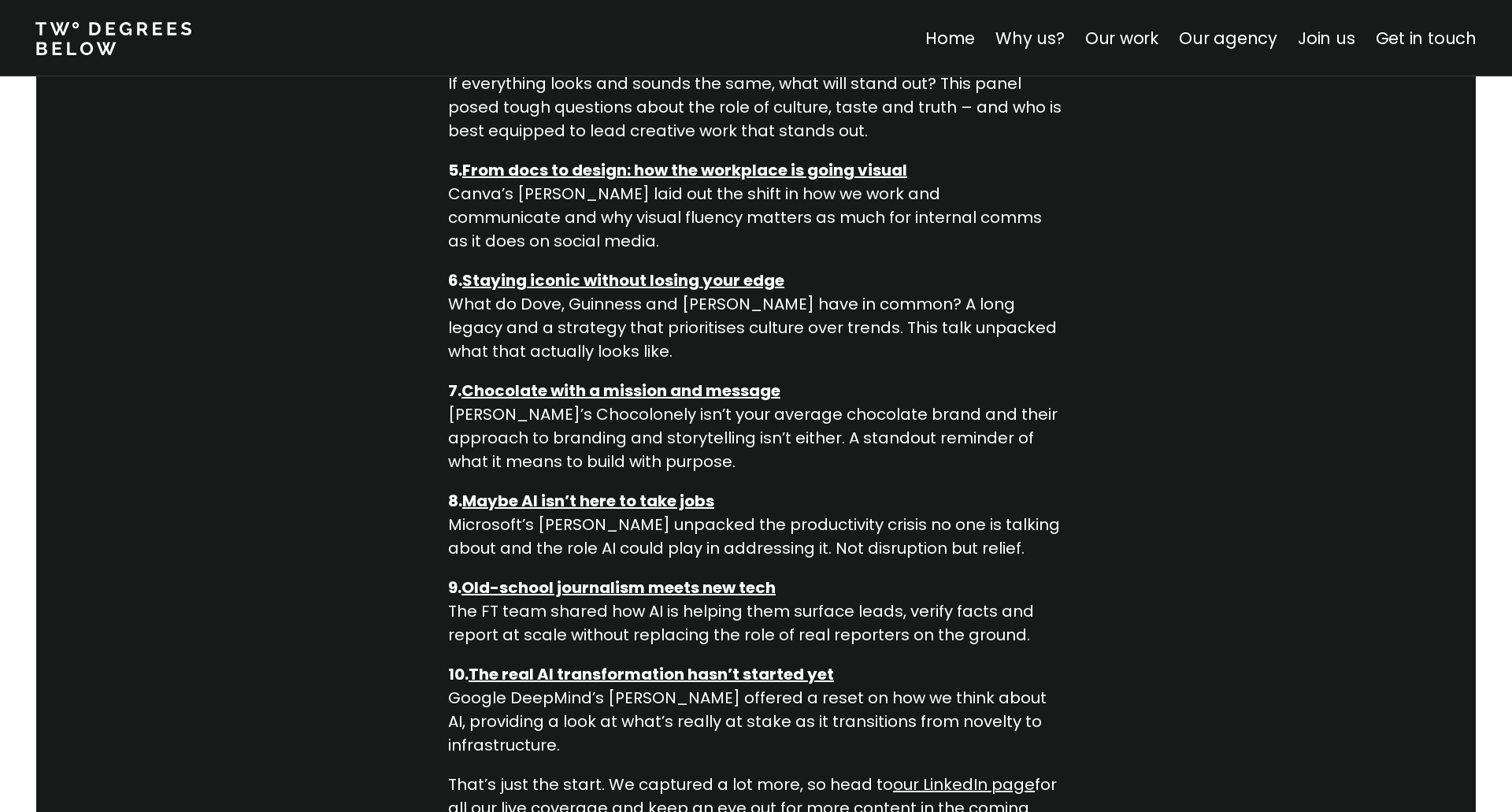
scroll to position [1587, 0]
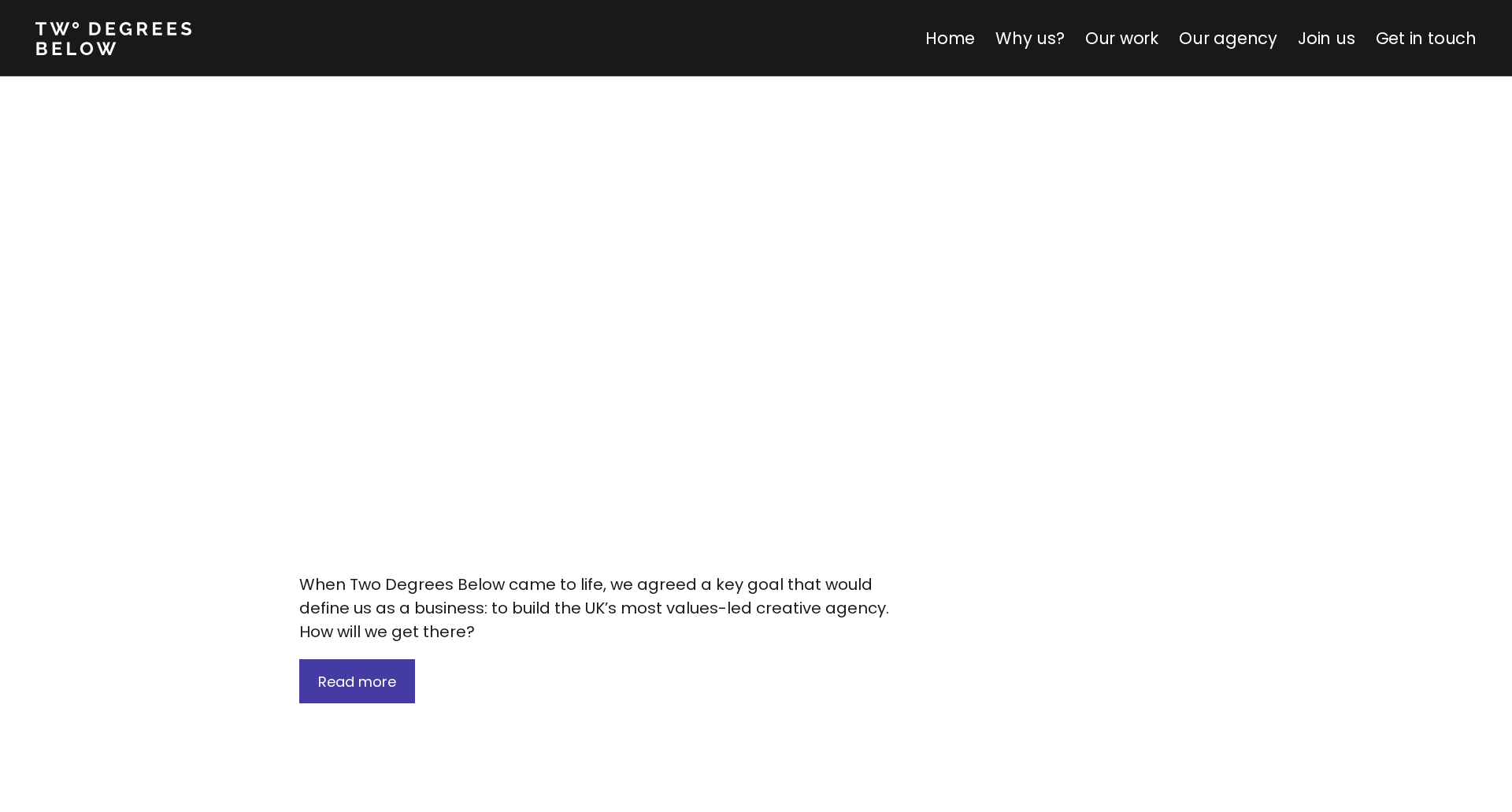
scroll to position [6702, 0]
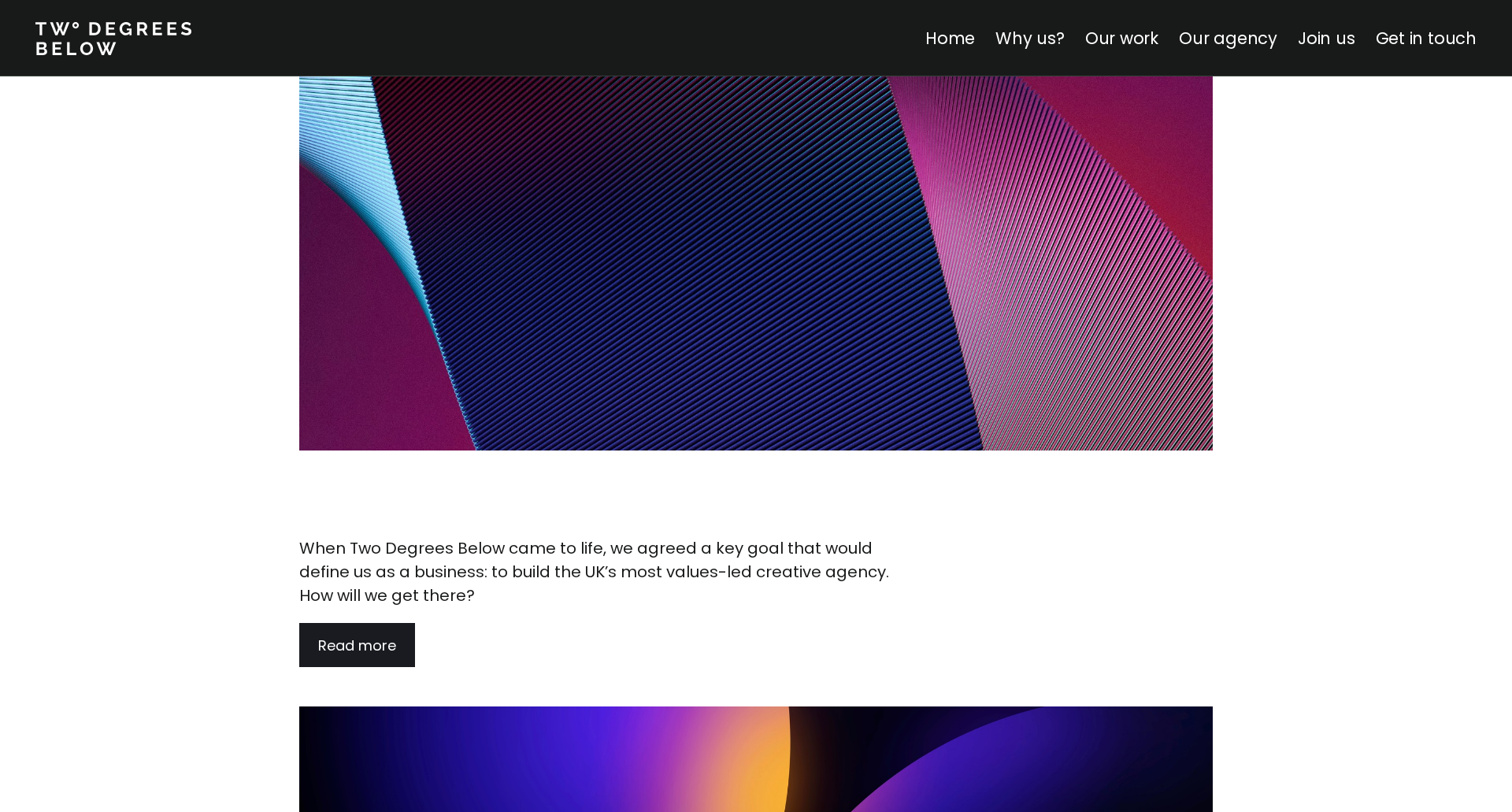
click at [384, 636] on span "Read more" at bounding box center [357, 645] width 78 height 20
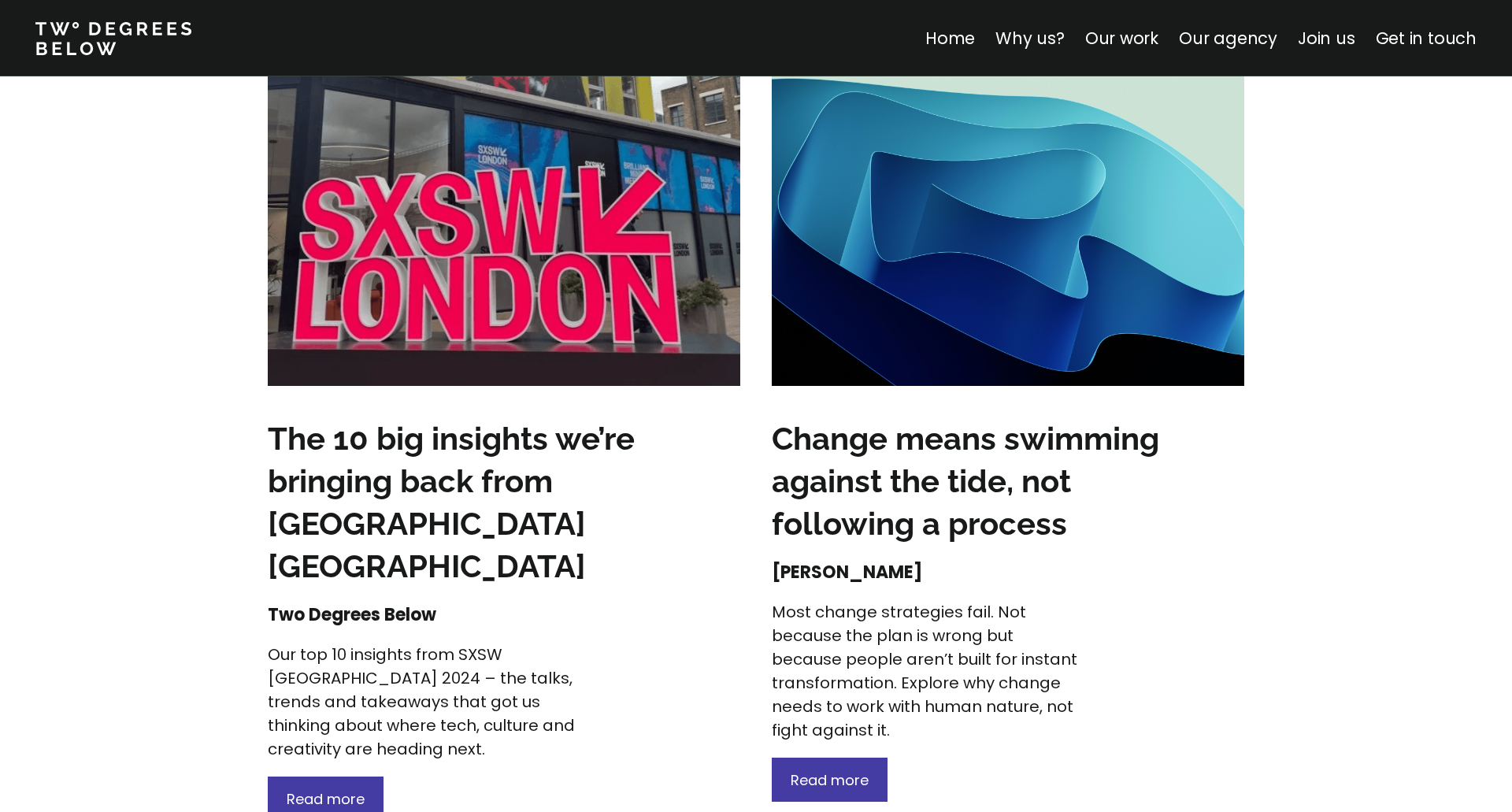
scroll to position [3792, 0]
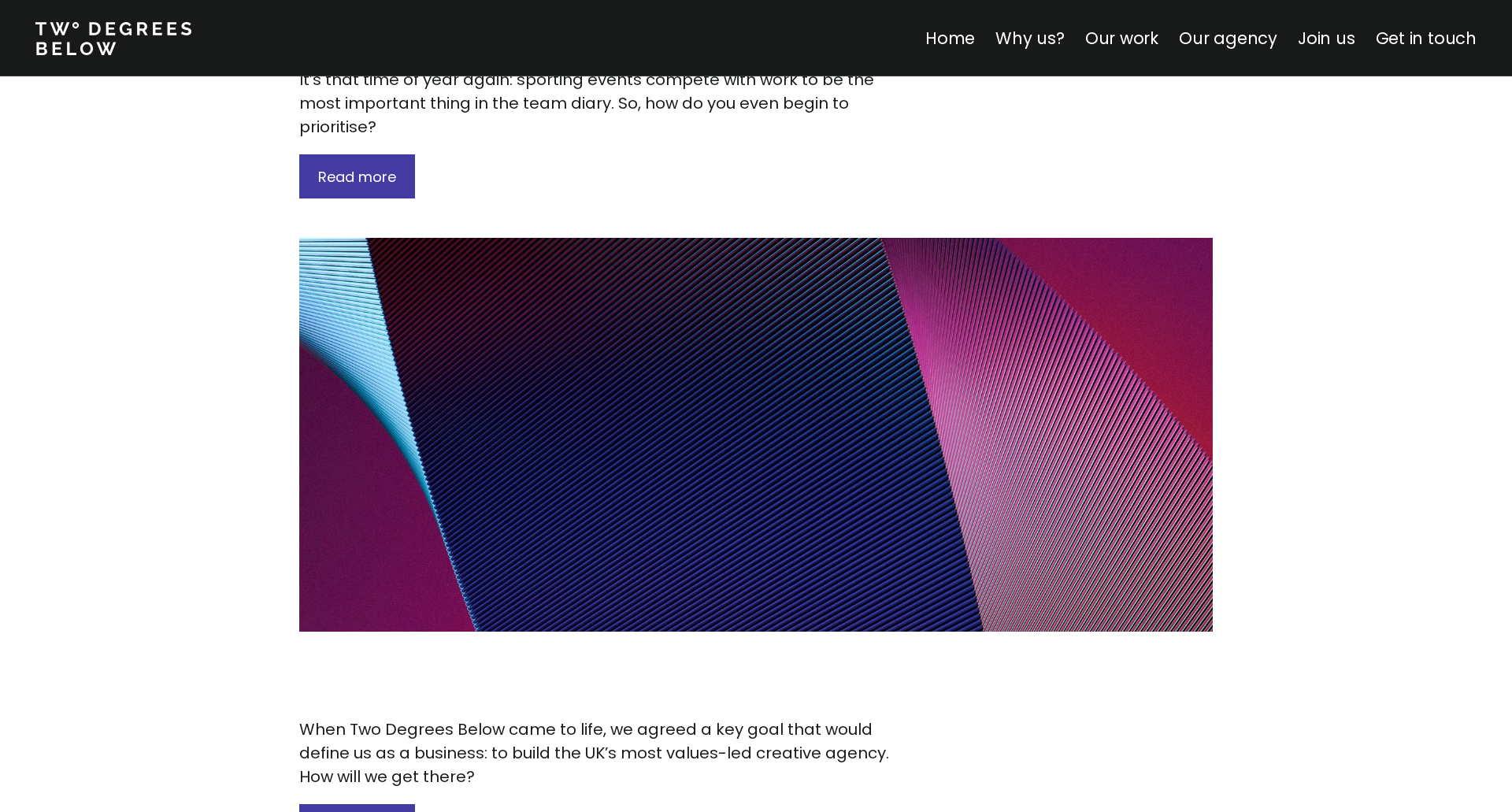
scroll to position [6202, 0]
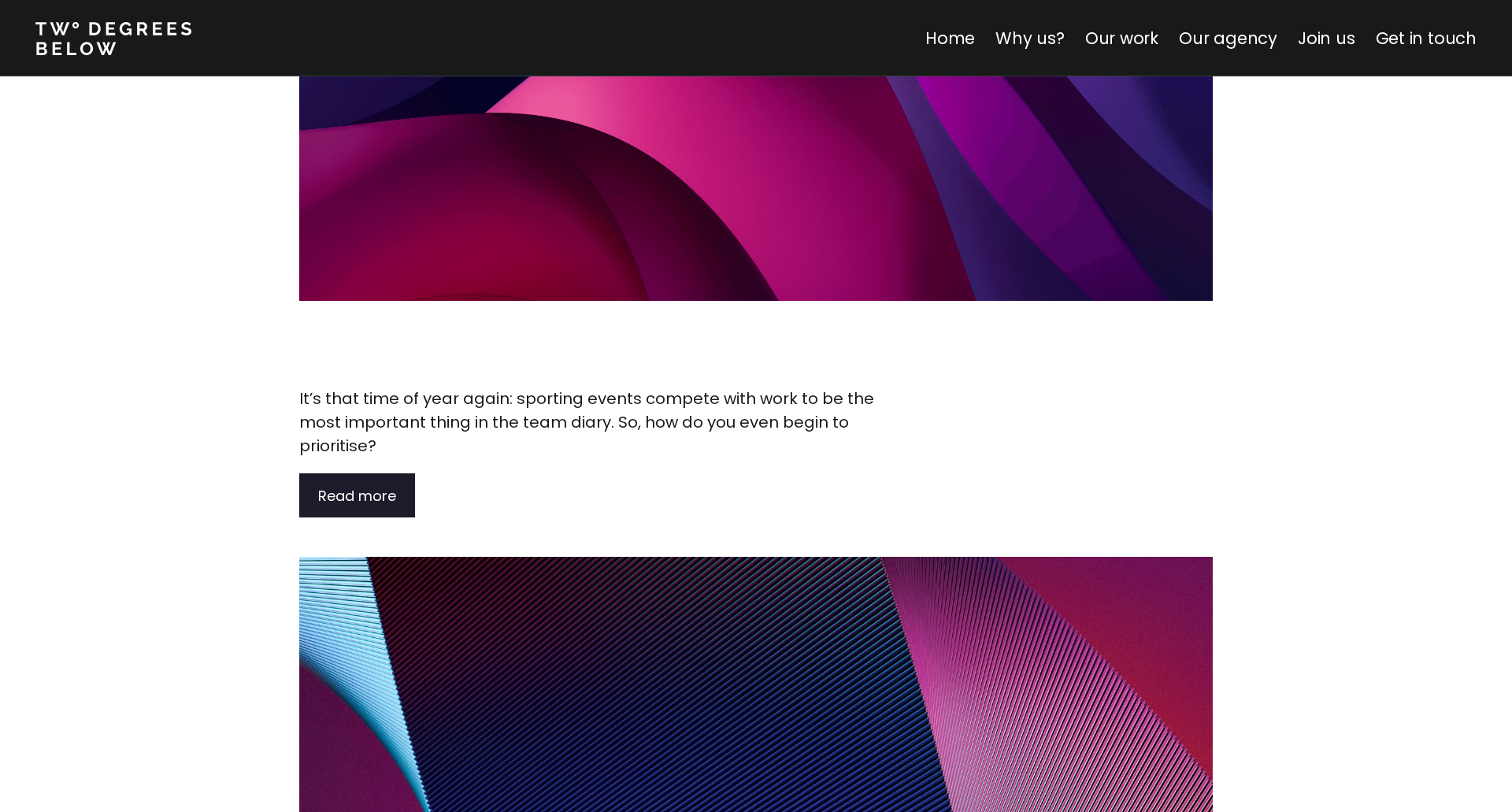
click at [366, 486] on span "Read more" at bounding box center [357, 496] width 78 height 20
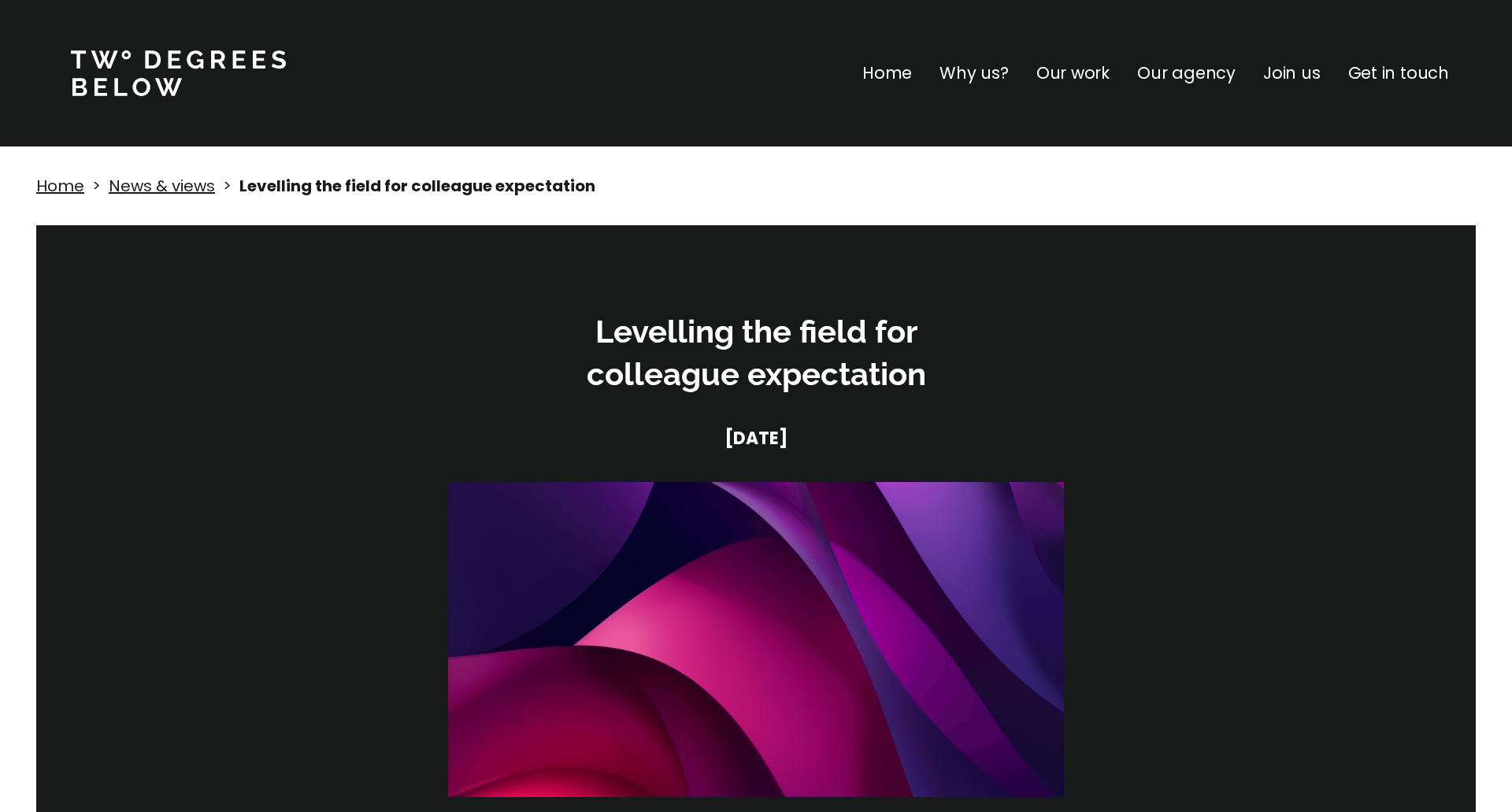
click at [911, 70] on p "Home" at bounding box center [887, 73] width 50 height 25
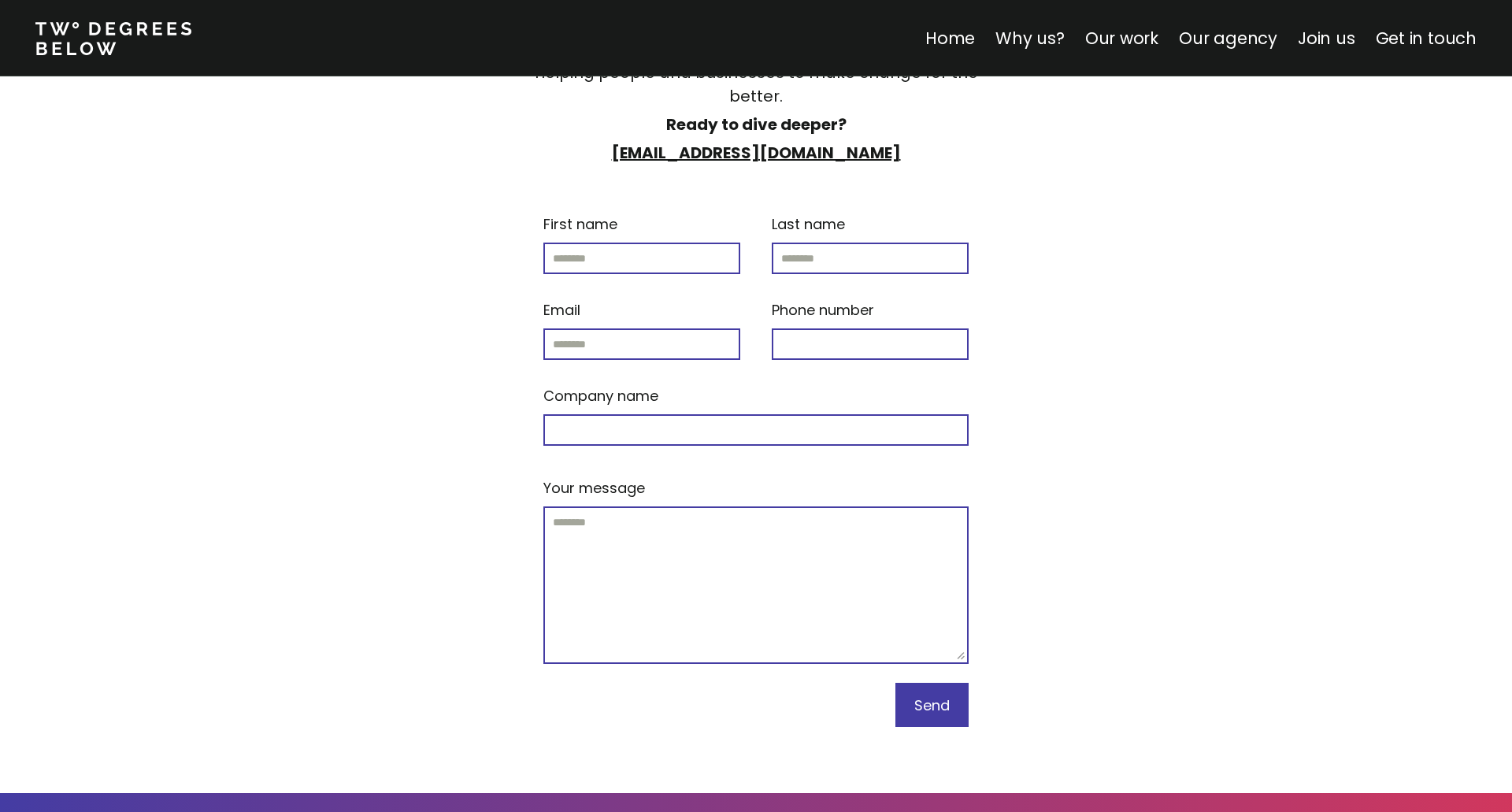
scroll to position [6637, 0]
